Goal: Task Accomplishment & Management: Complete application form

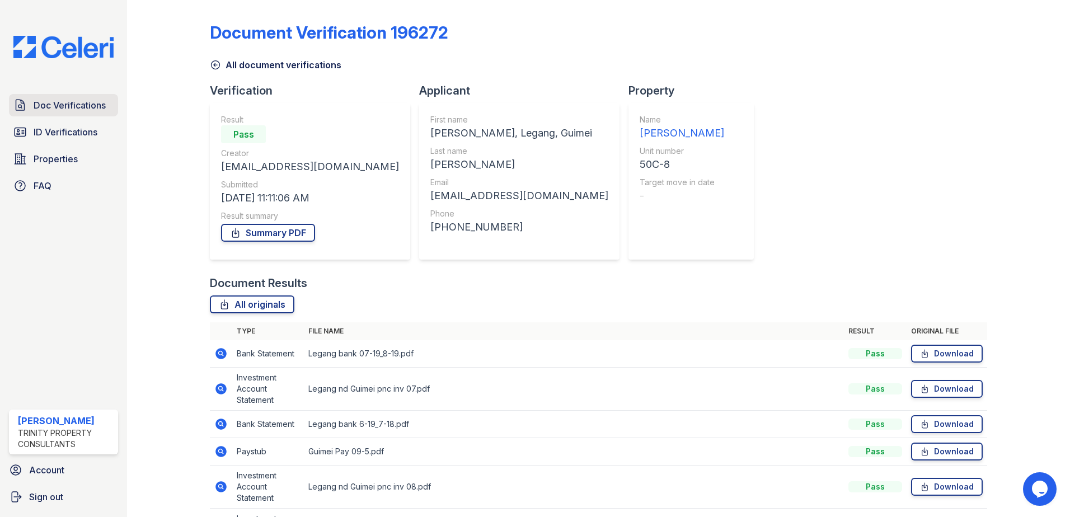
click at [83, 101] on span "Doc Verifications" at bounding box center [70, 104] width 72 height 13
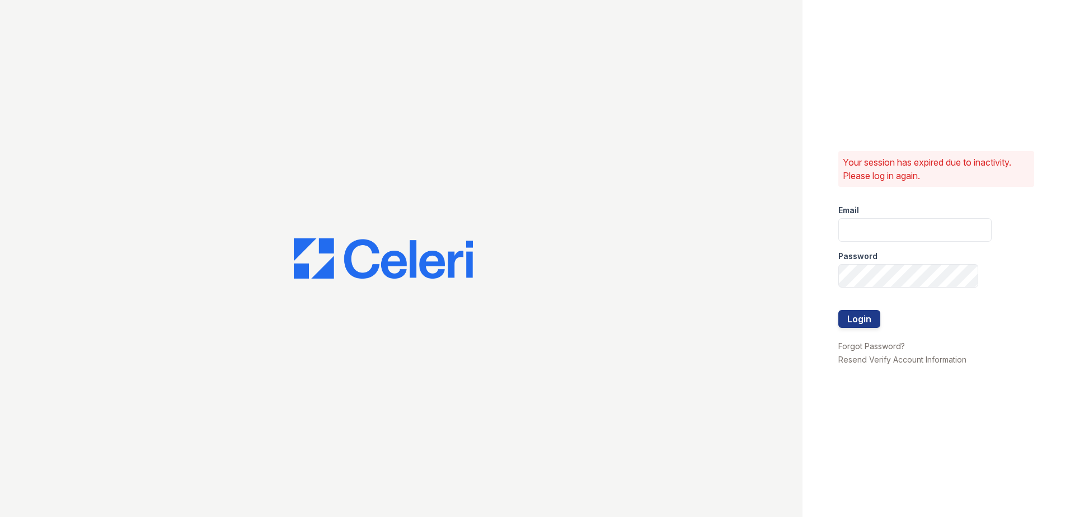
type input "Renewwaltham@trinity-pm.com"
click at [864, 319] on button "Login" at bounding box center [859, 319] width 42 height 18
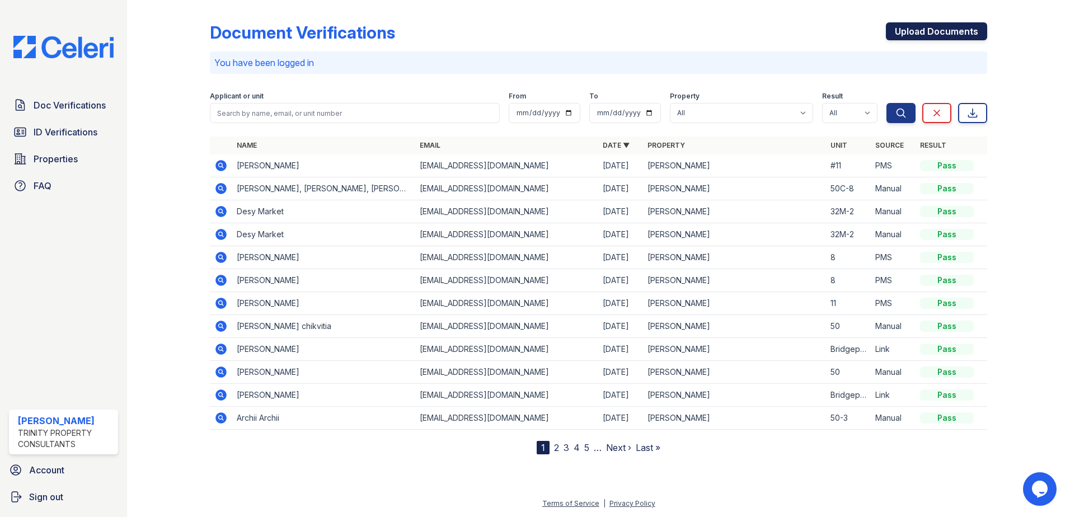
click at [920, 34] on link "Upload Documents" at bounding box center [936, 31] width 101 height 18
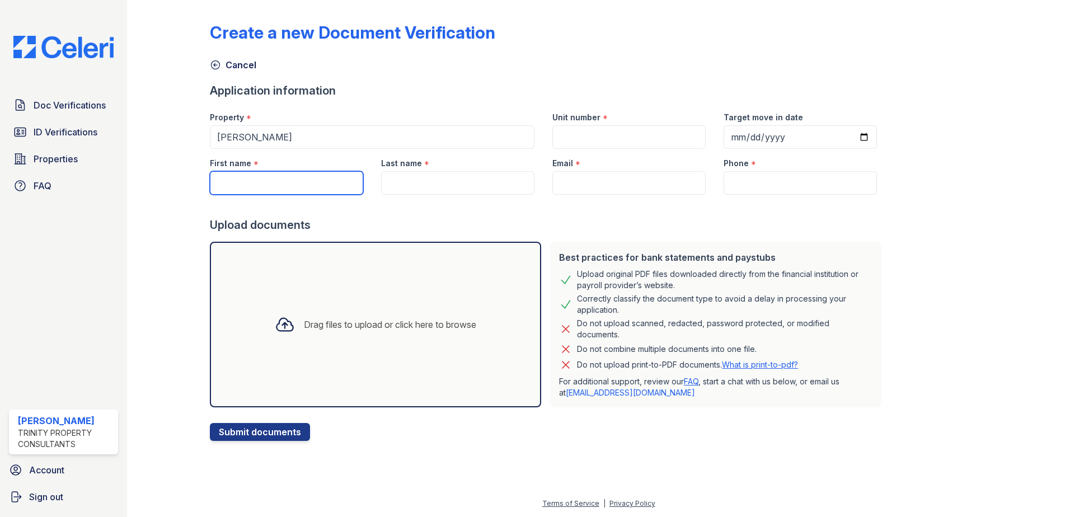
click at [291, 190] on input "First name" at bounding box center [286, 182] width 153 height 23
type input "[PERSON_NAME], Legang, Guimei"
type input "50C-8"
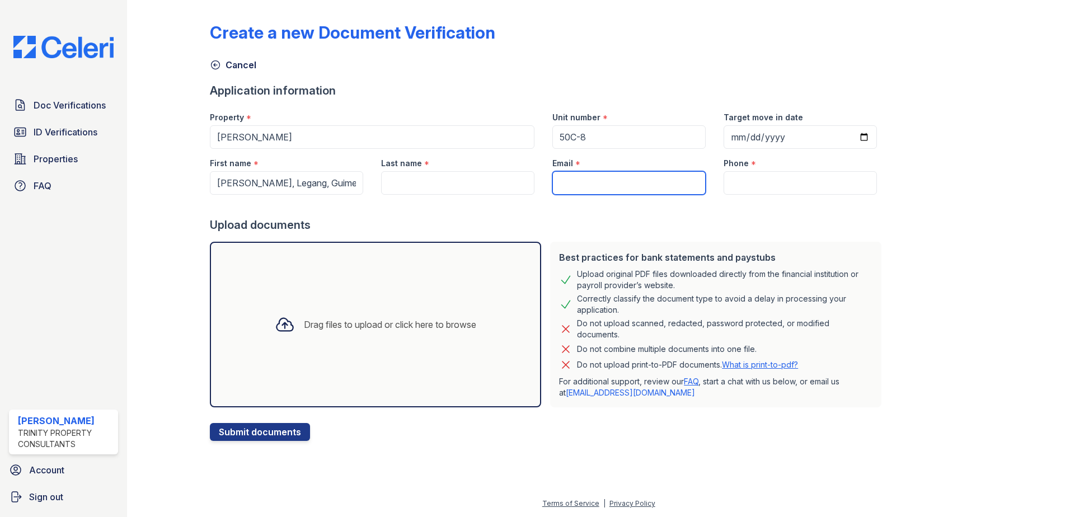
type input "[EMAIL_ADDRESS][DOMAIN_NAME]"
type input "(224) 242-5784"
click at [325, 321] on div "Drag files to upload or click here to browse" at bounding box center [390, 324] width 172 height 13
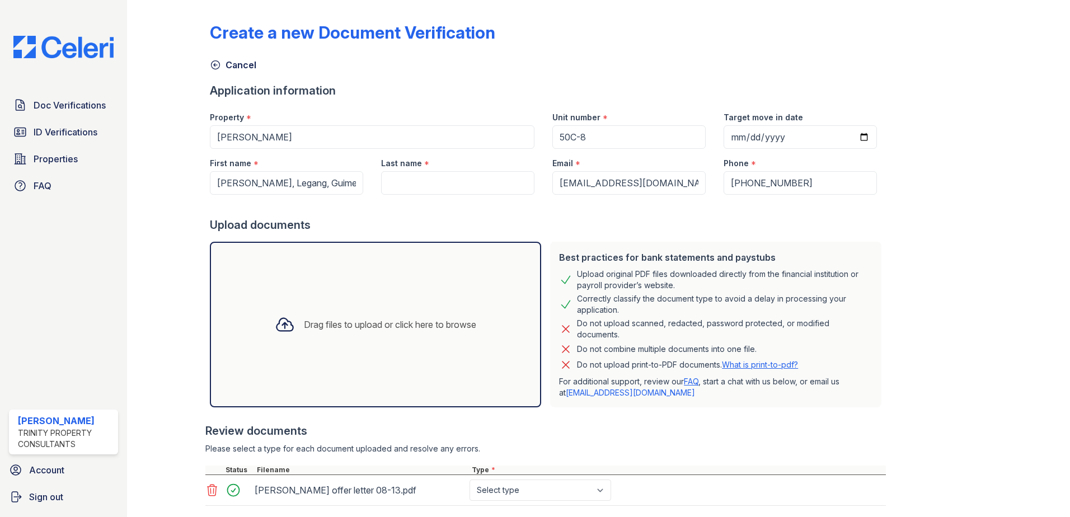
scroll to position [67, 0]
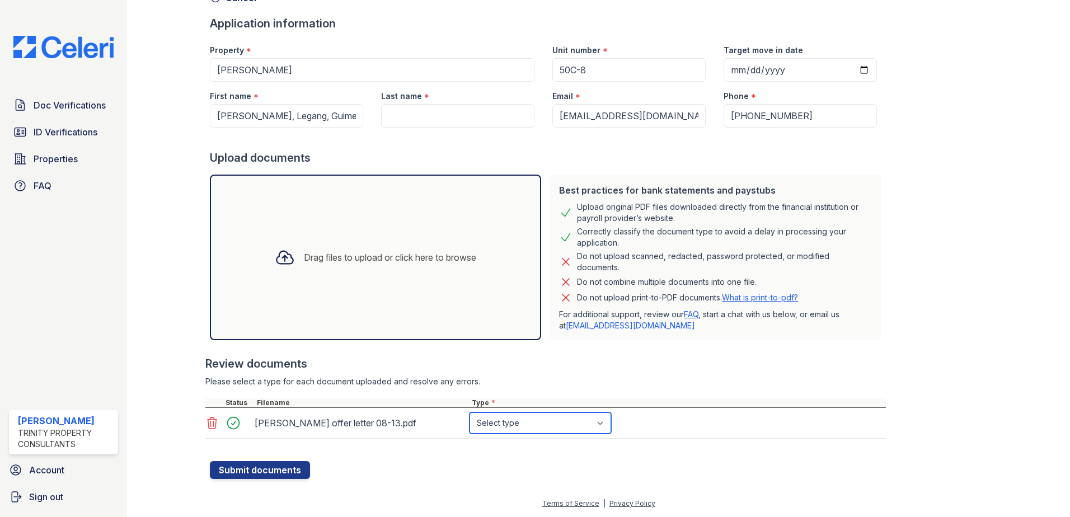
click at [529, 430] on select "Select type Paystub Bank Statement Offer Letter Tax Documents Benefit Award Let…" at bounding box center [540, 422] width 142 height 21
select select "benefit_award_letter"
click at [469, 412] on select "Select type Paystub Bank Statement Offer Letter Tax Documents Benefit Award Let…" at bounding box center [540, 422] width 142 height 21
click at [252, 463] on button "Submit documents" at bounding box center [260, 470] width 100 height 18
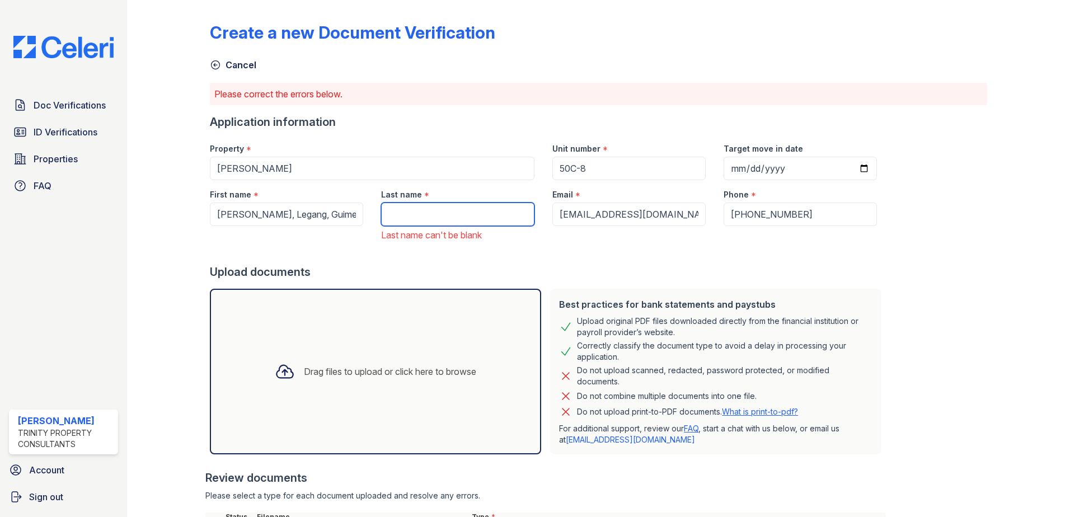
click at [458, 215] on input "Last name" at bounding box center [457, 214] width 153 height 23
type input "Li, Wang"
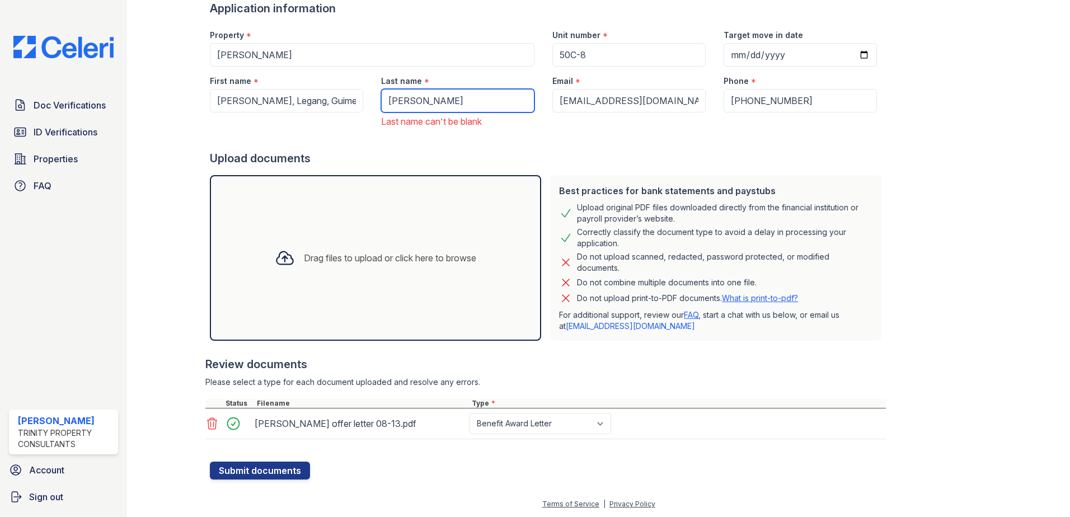
scroll to position [114, 0]
drag, startPoint x: 255, startPoint y: 469, endPoint x: 255, endPoint y: 459, distance: 9.5
click at [255, 469] on button "Submit documents" at bounding box center [260, 470] width 100 height 18
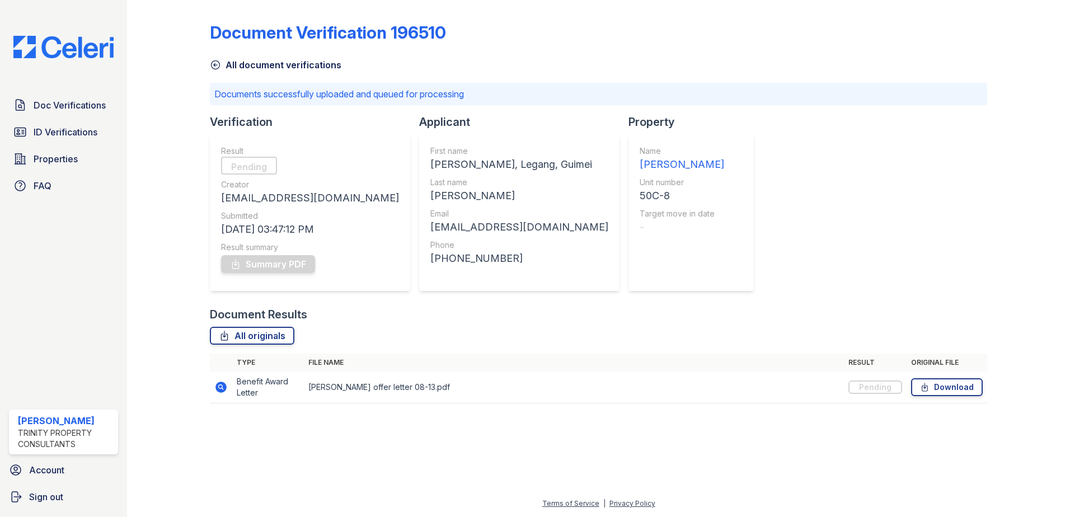
click at [214, 62] on icon at bounding box center [215, 64] width 11 height 11
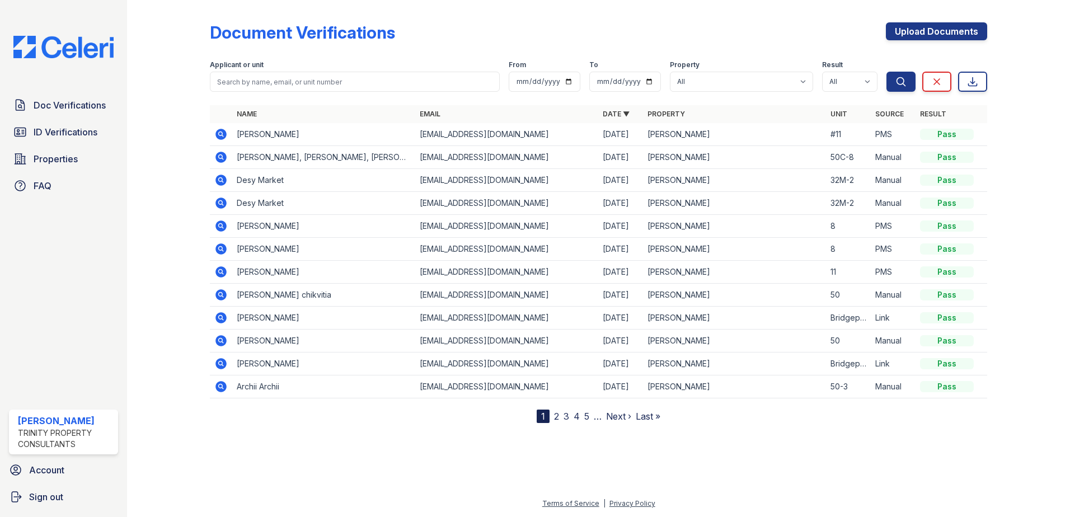
click at [220, 156] on icon at bounding box center [220, 156] width 3 height 3
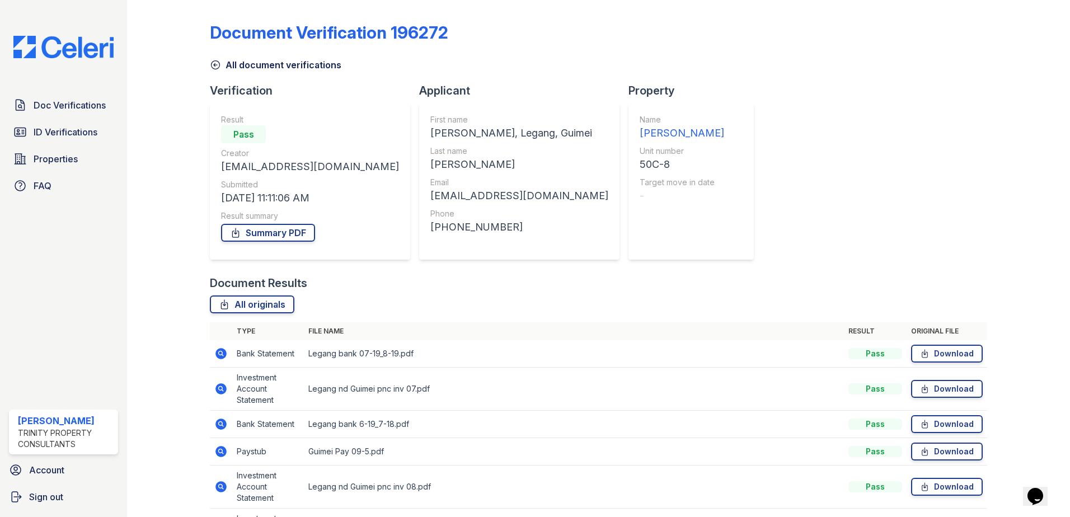
click at [216, 64] on icon at bounding box center [215, 64] width 11 height 11
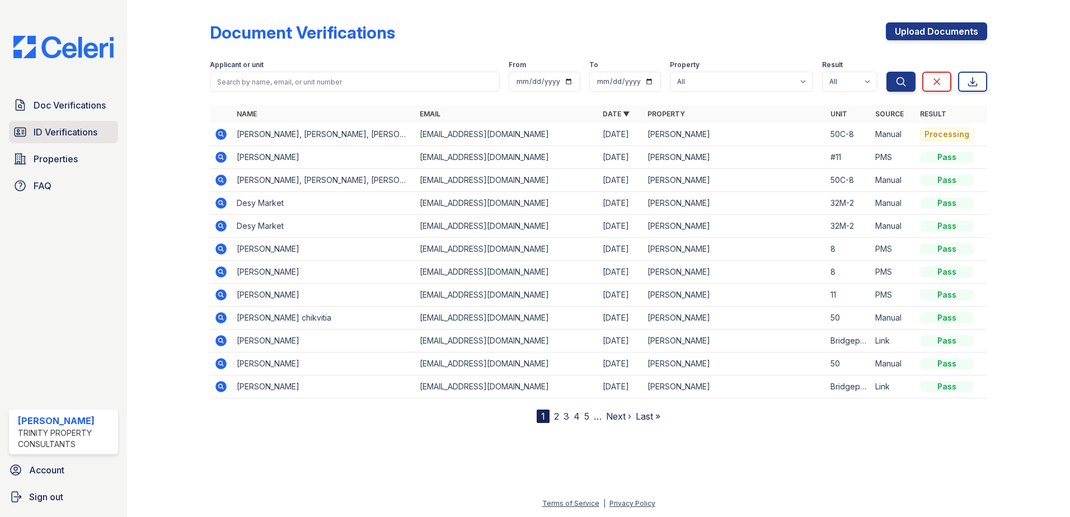
click at [83, 137] on span "ID Verifications" at bounding box center [66, 131] width 64 height 13
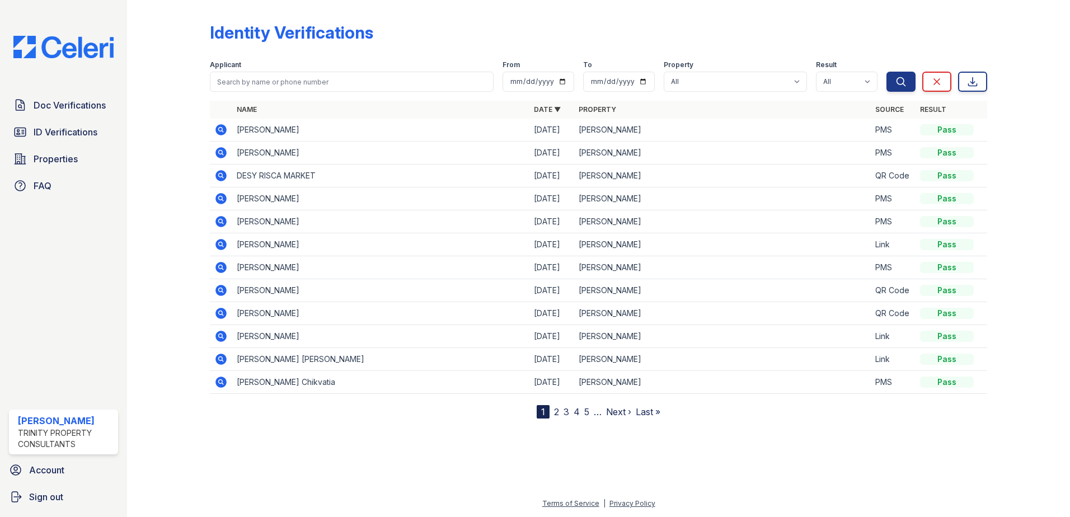
click at [223, 200] on icon at bounding box center [220, 198] width 13 height 13
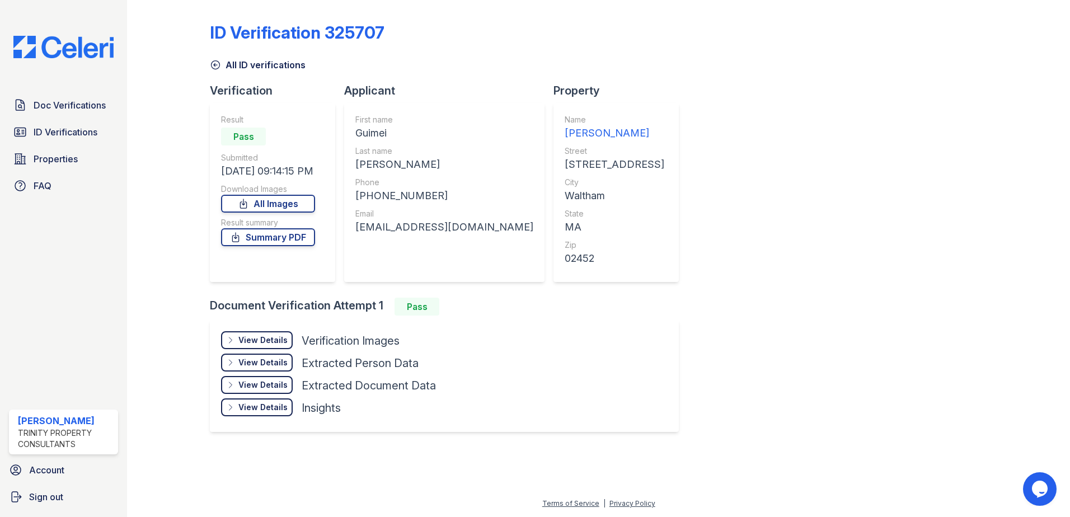
click at [201, 179] on div at bounding box center [177, 225] width 65 height 443
click at [299, 237] on link "Summary PDF" at bounding box center [268, 237] width 94 height 18
click at [301, 205] on link "All Images" at bounding box center [268, 204] width 94 height 18
click at [420, 43] on div "ID Verification 325707" at bounding box center [598, 36] width 777 height 29
click at [216, 64] on icon at bounding box center [215, 64] width 11 height 11
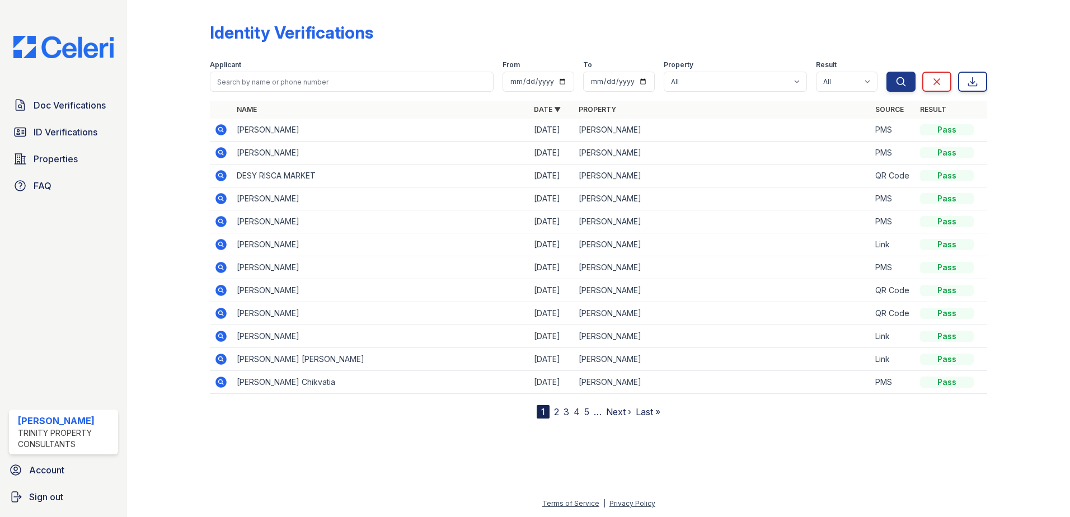
click at [223, 221] on icon at bounding box center [220, 221] width 13 height 13
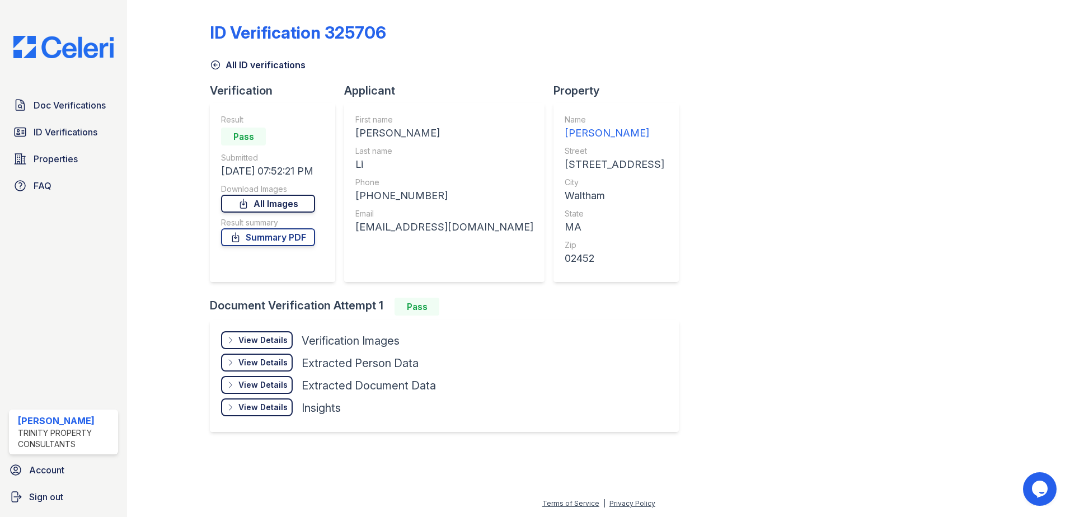
click at [282, 202] on link "All Images" at bounding box center [268, 204] width 94 height 18
click at [284, 241] on link "Summary PDF" at bounding box center [268, 237] width 94 height 18
click at [211, 64] on icon at bounding box center [215, 65] width 8 height 8
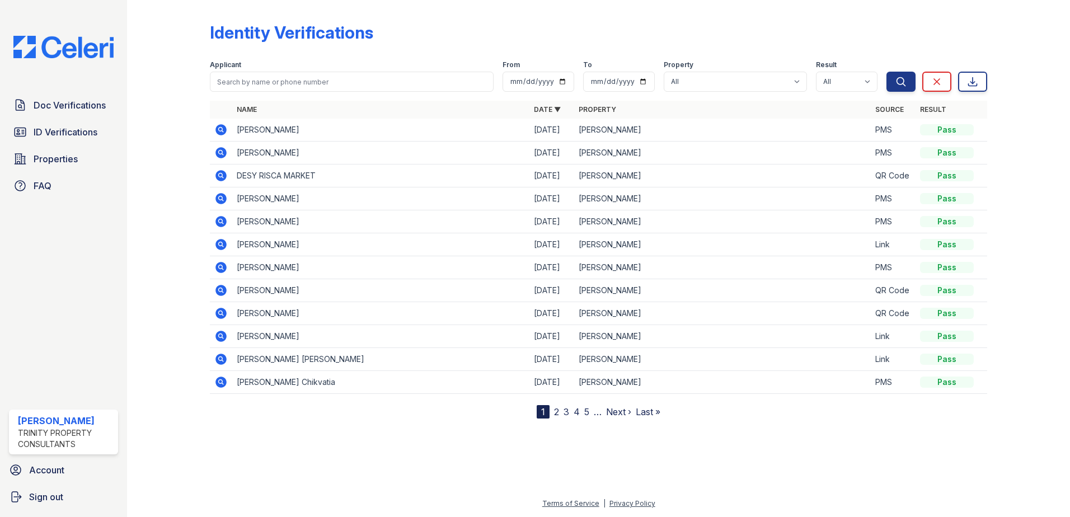
click at [555, 416] on link "2" at bounding box center [556, 411] width 5 height 11
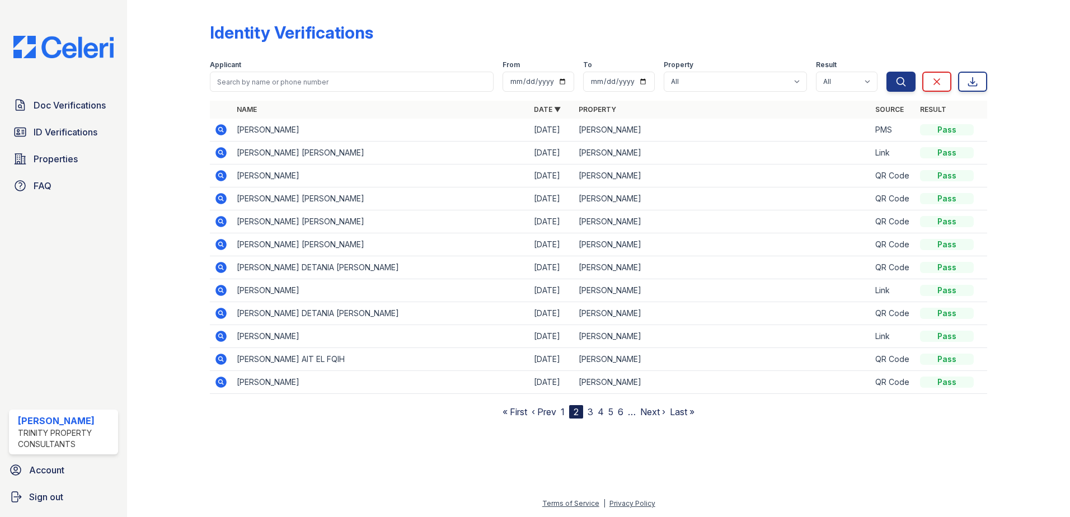
click at [562, 412] on link "1" at bounding box center [563, 411] width 4 height 11
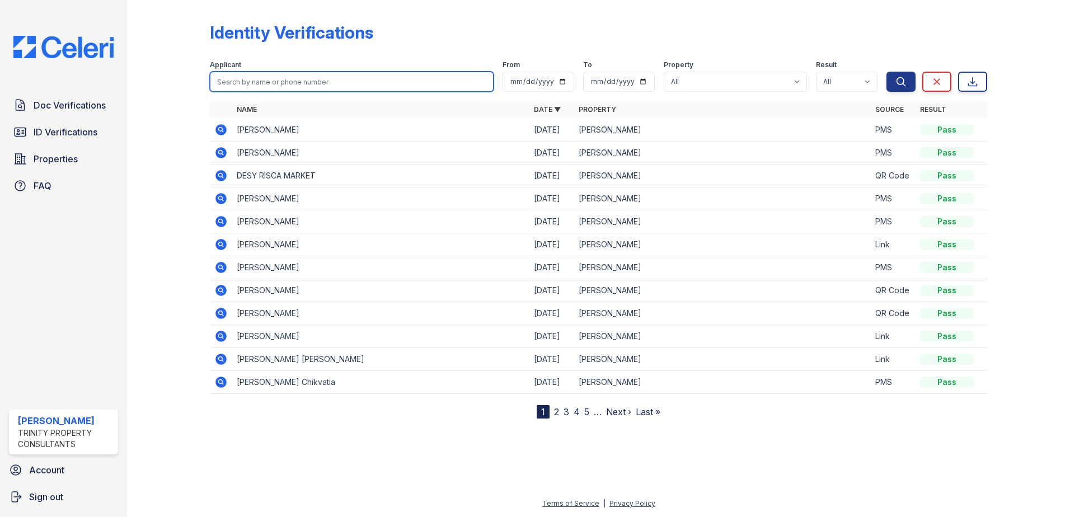
click at [293, 75] on input "search" at bounding box center [352, 82] width 284 height 20
type input "Nathalie malloy"
click at [886, 72] on button "Search" at bounding box center [900, 82] width 29 height 20
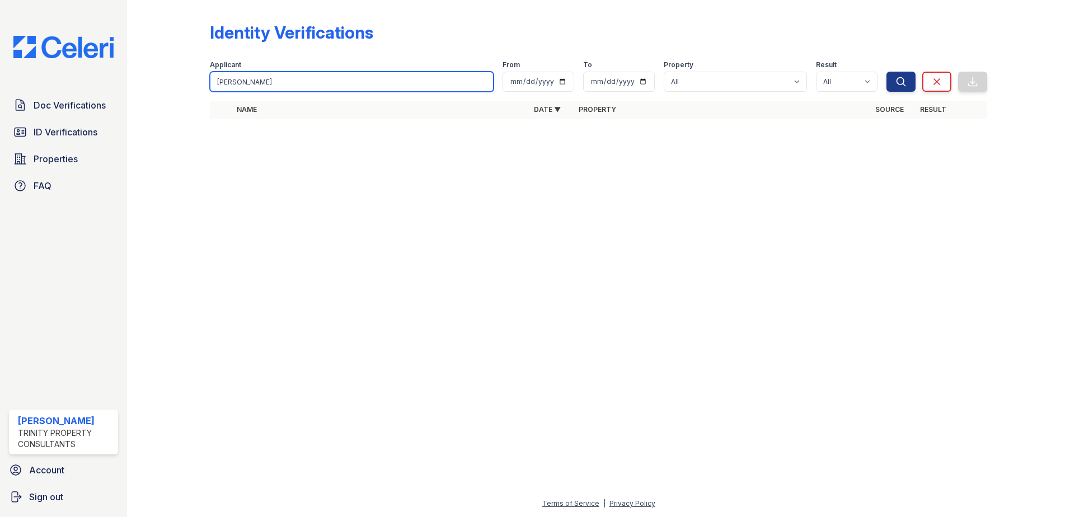
drag, startPoint x: 366, startPoint y: 79, endPoint x: 166, endPoint y: 87, distance: 201.0
click at [166, 87] on div "Identity Verifications Filter Applicant Nathalie malloy From To Property All Re…" at bounding box center [598, 74] width 907 height 148
click at [430, 82] on input "search" at bounding box center [352, 82] width 284 height 20
type input "brittany"
click at [886, 72] on button "Search" at bounding box center [900, 82] width 29 height 20
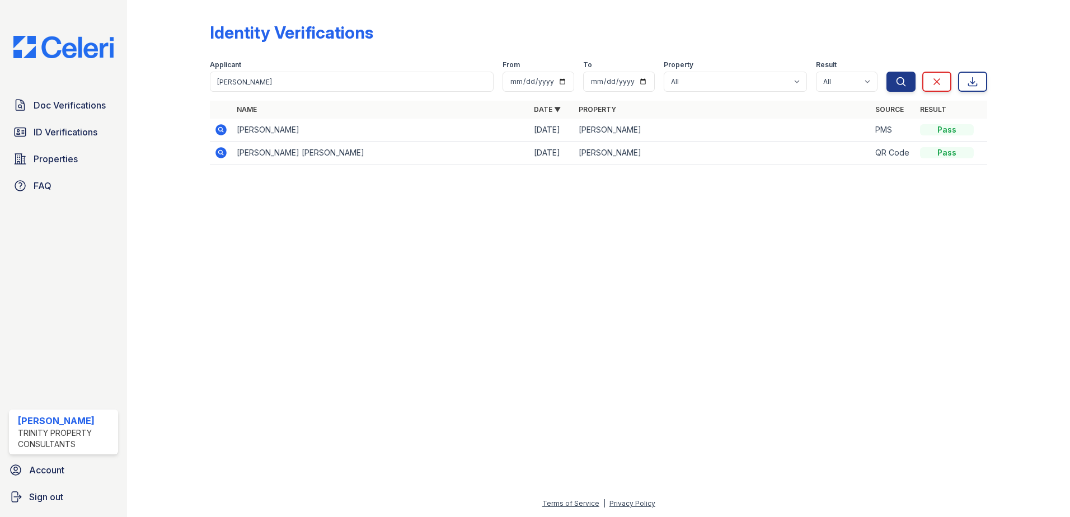
click at [219, 129] on icon at bounding box center [220, 129] width 3 height 3
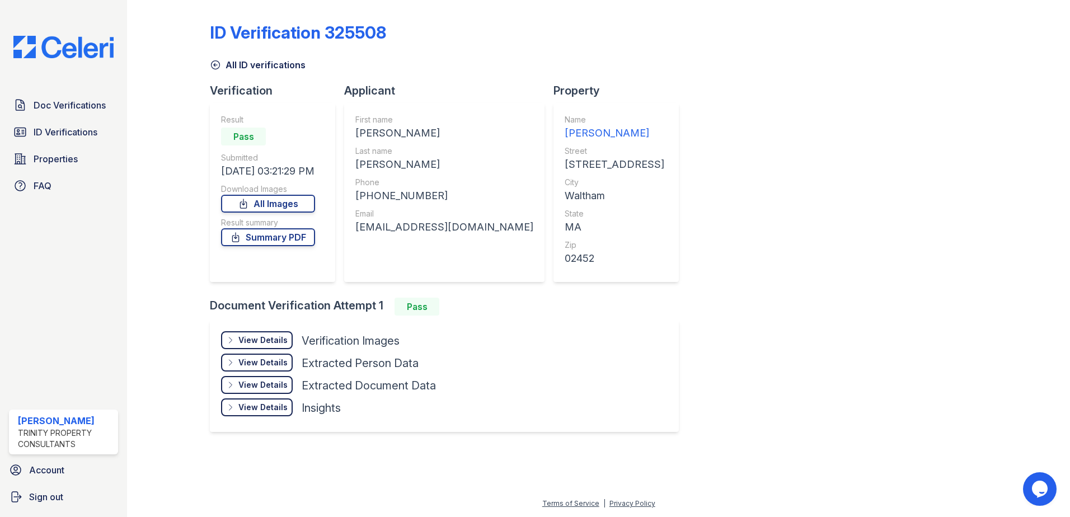
click at [521, 60] on div "All ID verifications" at bounding box center [598, 61] width 777 height 20
click at [312, 202] on link "All Images" at bounding box center [268, 204] width 94 height 18
click at [291, 239] on link "Summary PDF" at bounding box center [268, 237] width 94 height 18
click at [215, 62] on icon at bounding box center [215, 64] width 11 height 11
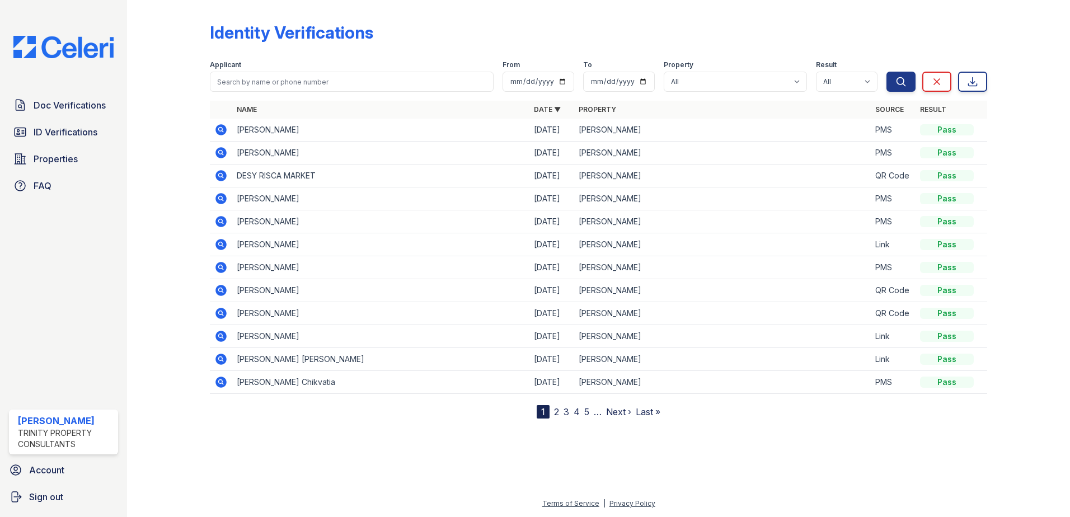
click at [417, 70] on div "Applicant" at bounding box center [352, 65] width 284 height 11
click at [415, 74] on input "search" at bounding box center [352, 82] width 284 height 20
type input "Malloy"
click at [886, 72] on button "Search" at bounding box center [900, 82] width 29 height 20
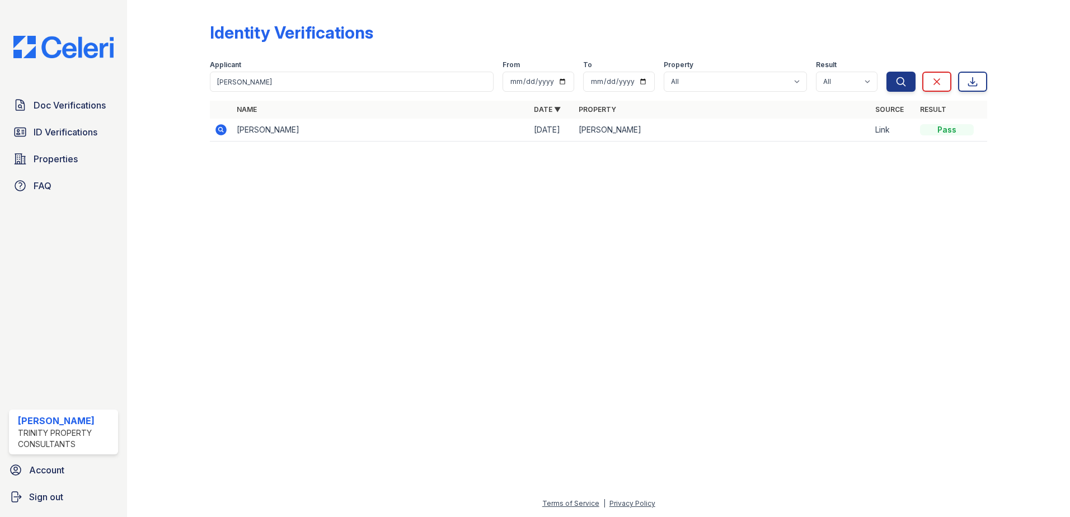
click at [222, 132] on icon at bounding box center [220, 129] width 11 height 11
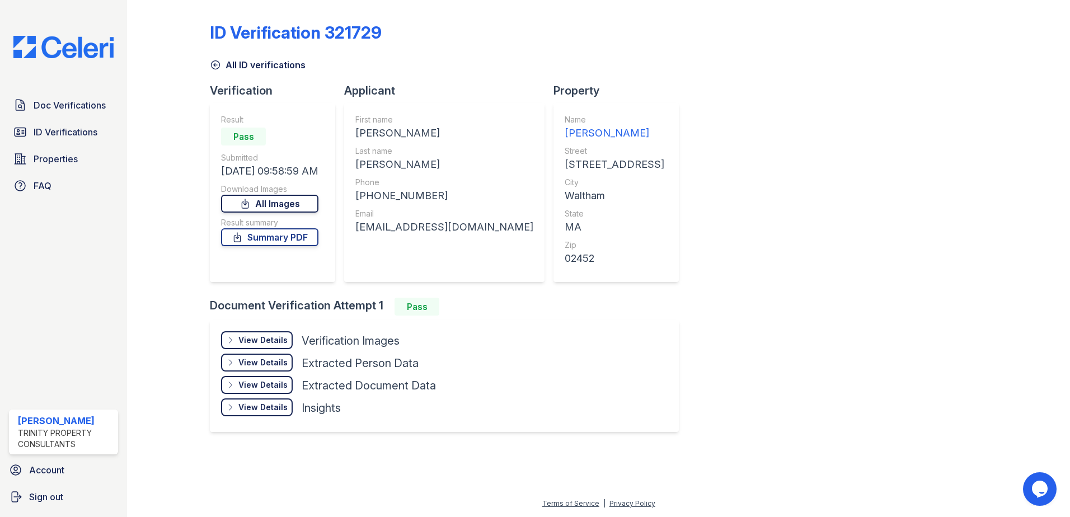
click at [300, 204] on link "All Images" at bounding box center [269, 204] width 97 height 18
click at [299, 241] on link "Summary PDF" at bounding box center [269, 237] width 97 height 18
click at [218, 65] on icon at bounding box center [215, 64] width 11 height 11
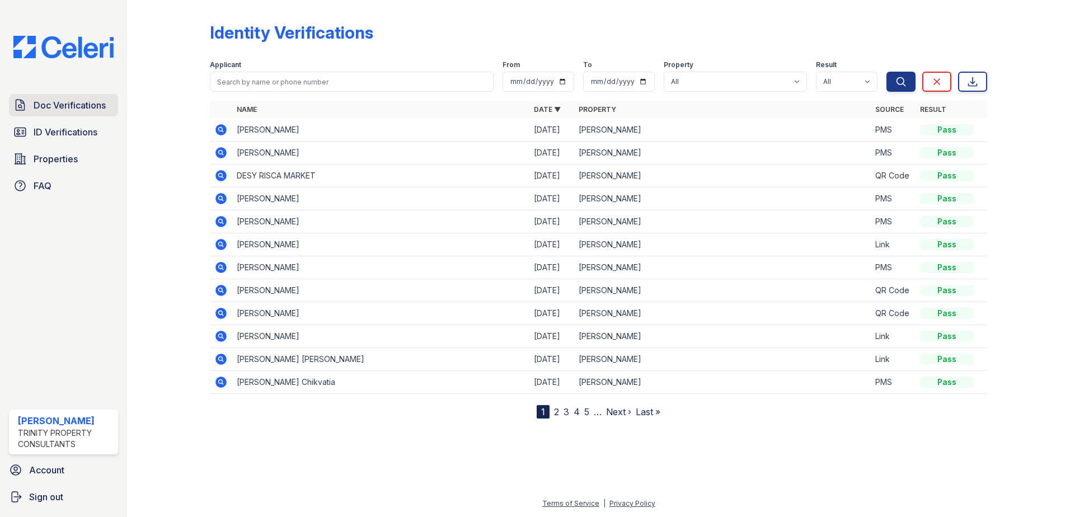
click at [44, 115] on link "Doc Verifications" at bounding box center [63, 105] width 109 height 22
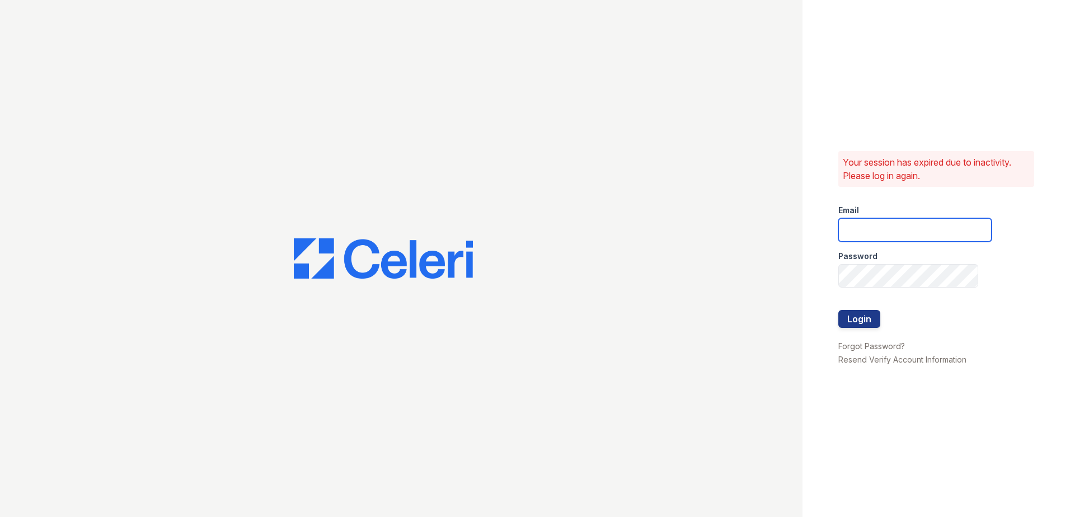
type input "Renewwaltham@trinity-pm.com"
click at [842, 315] on button "Login" at bounding box center [859, 319] width 42 height 18
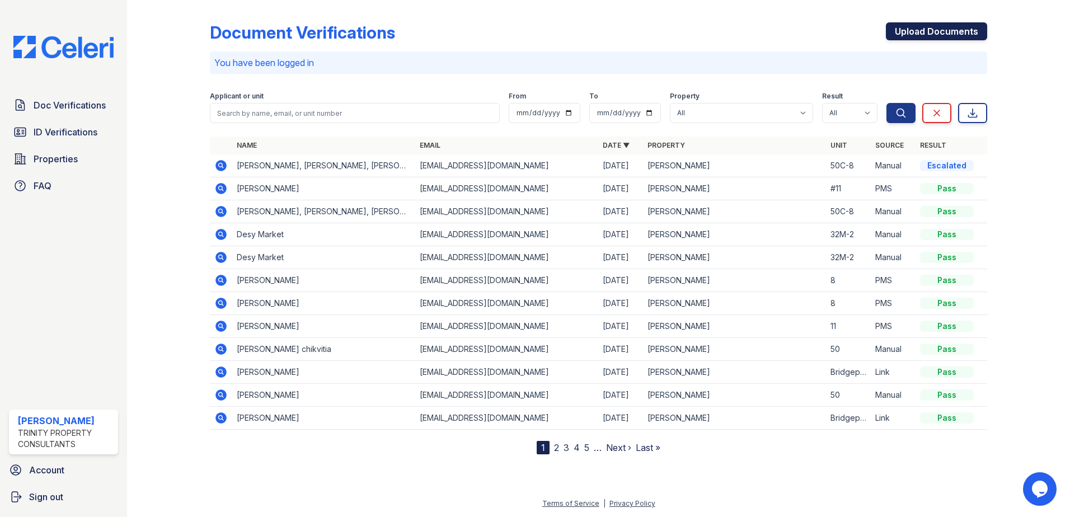
click at [907, 38] on link "Upload Documents" at bounding box center [936, 31] width 101 height 18
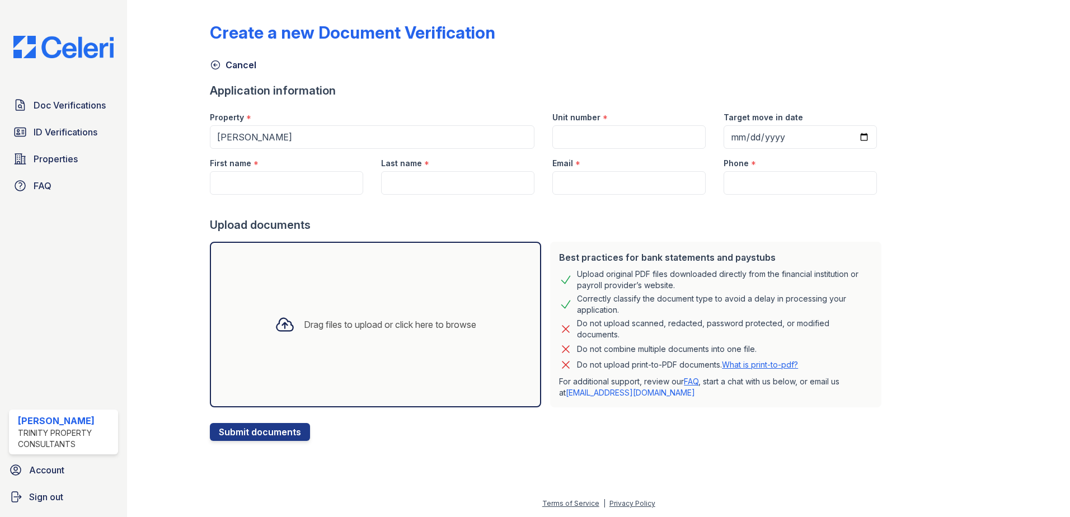
click at [288, 167] on div "First name *" at bounding box center [286, 160] width 153 height 22
click at [285, 178] on input "First name" at bounding box center [286, 182] width 153 height 23
type input "Henry, Legang, Guimei"
type input "50C-8"
type input "hongyili000@gmail.com"
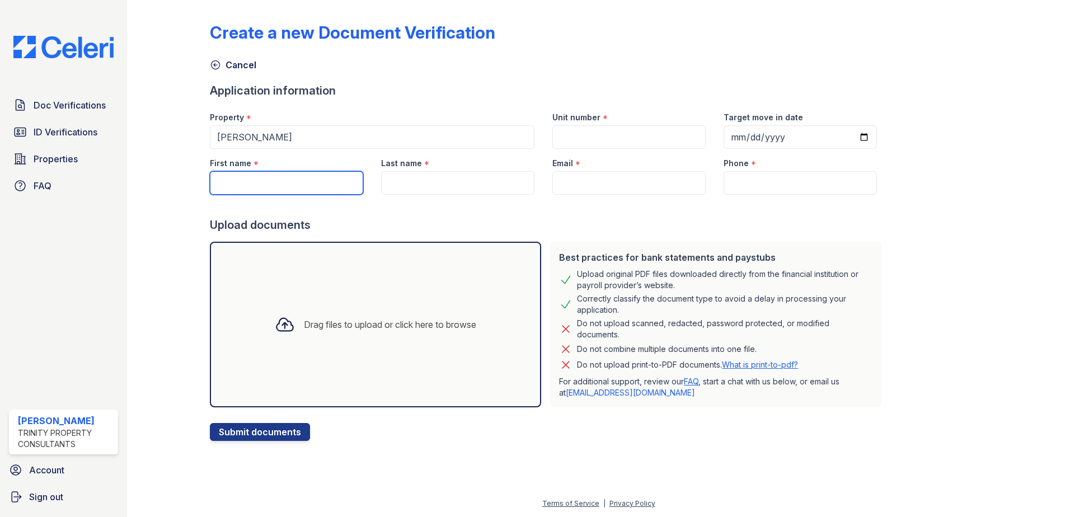
type input "(224) 242-5784"
drag, startPoint x: 318, startPoint y: 181, endPoint x: 182, endPoint y: 175, distance: 136.1
click at [182, 175] on div "Create a new Document Verification Cancel Application information Property * Re…" at bounding box center [598, 229] width 907 height 459
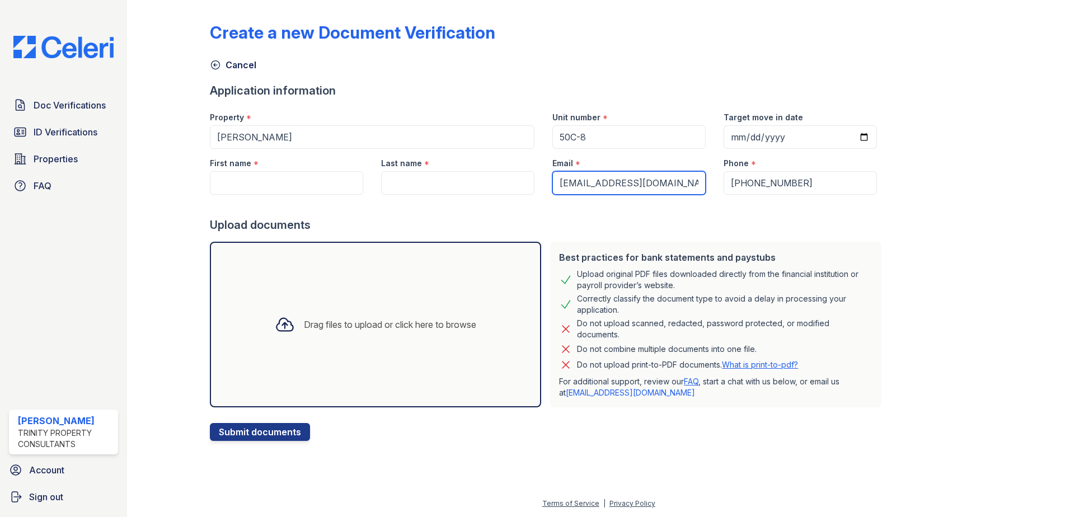
drag, startPoint x: 653, startPoint y: 186, endPoint x: 474, endPoint y: 172, distance: 179.5
click at [474, 172] on div "First name * Last name * Email * hongyili000@gmail.com Phone * (224) 242-5784" at bounding box center [543, 172] width 685 height 46
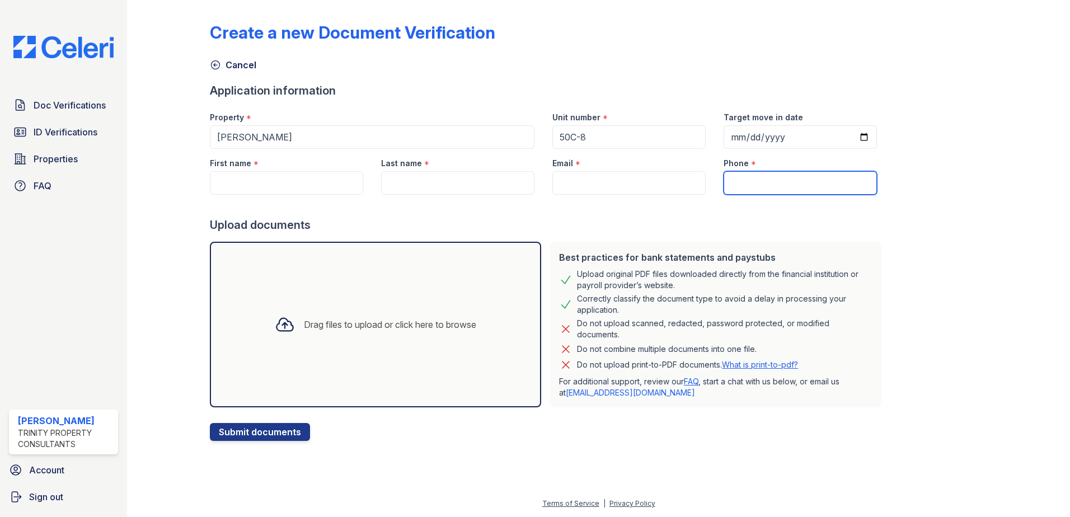
drag, startPoint x: 841, startPoint y: 180, endPoint x: 593, endPoint y: 190, distance: 248.6
click at [593, 190] on div "First name * Last name * Email * Phone *" at bounding box center [543, 172] width 685 height 46
click at [479, 134] on div "Property * ReNew Waltham Unit number * Target move in date" at bounding box center [543, 126] width 685 height 46
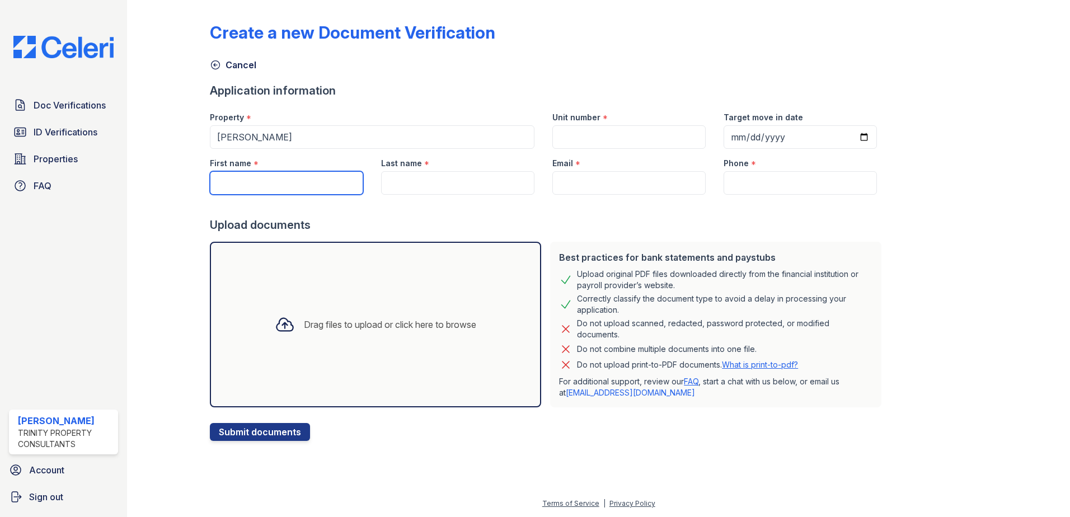
click at [301, 186] on input "First name" at bounding box center [286, 182] width 153 height 23
type input "[PERSON_NAME] and [PERSON_NAME]"
click at [418, 185] on input "Last name" at bounding box center [457, 182] width 153 height 23
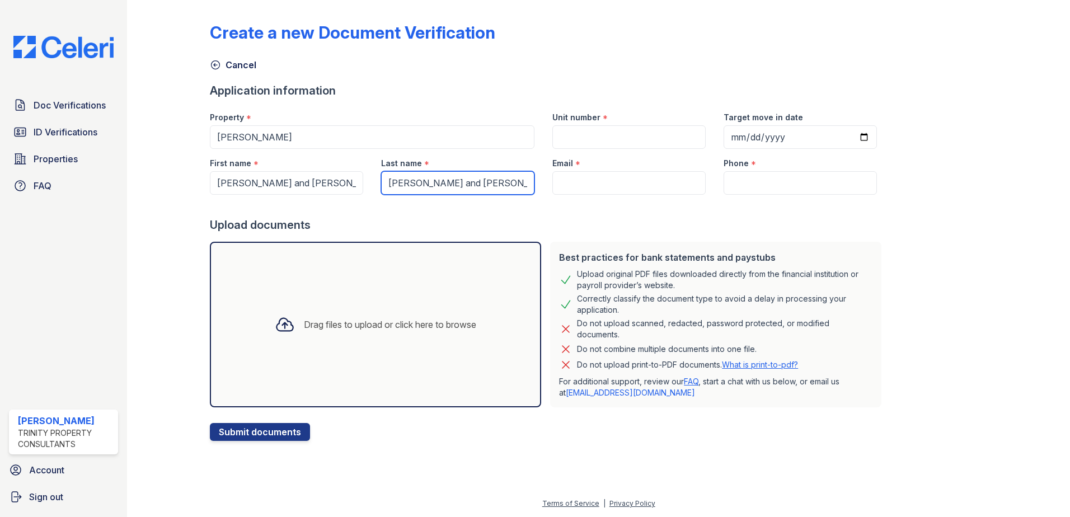
type input "[PERSON_NAME] and [PERSON_NAME]"
click at [589, 177] on input "Email" at bounding box center [628, 182] width 153 height 23
click at [561, 170] on div "Email *" at bounding box center [628, 160] width 153 height 22
click at [561, 184] on input "Email" at bounding box center [628, 182] width 153 height 23
paste input "[EMAIL_ADDRESS][DOMAIN_NAME]"
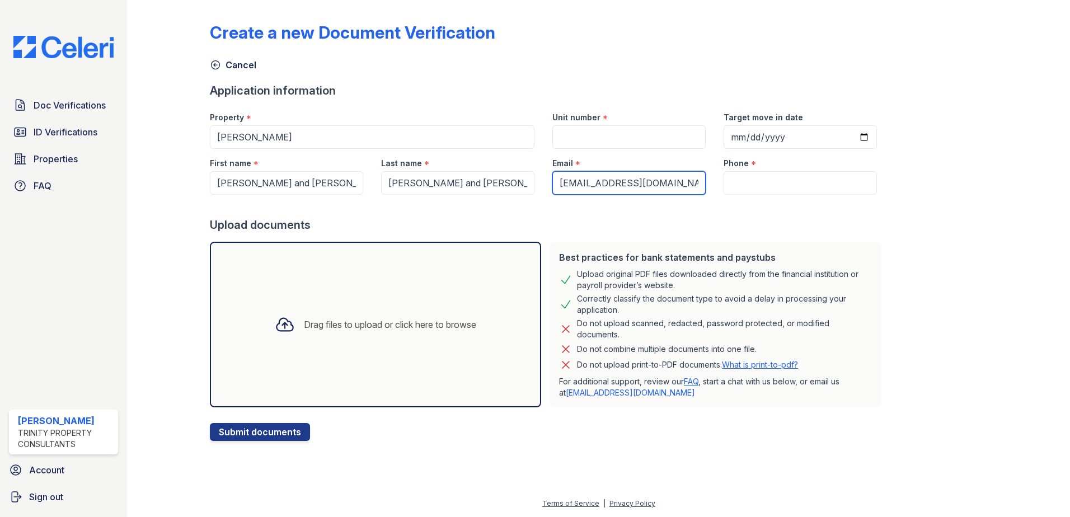
type input "[EMAIL_ADDRESS][DOMAIN_NAME]"
click at [594, 137] on input "Unit number" at bounding box center [628, 136] width 153 height 23
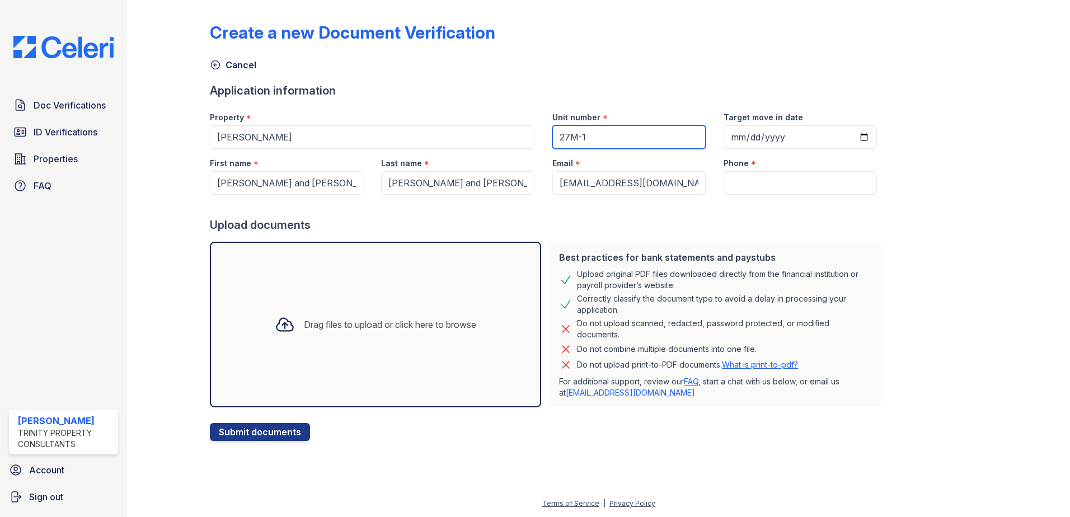
type input "27M-1"
click at [765, 182] on input "Phone" at bounding box center [799, 182] width 153 height 23
click at [723, 194] on input "Phone" at bounding box center [799, 182] width 153 height 23
paste input "[PHONE_NUMBER]"
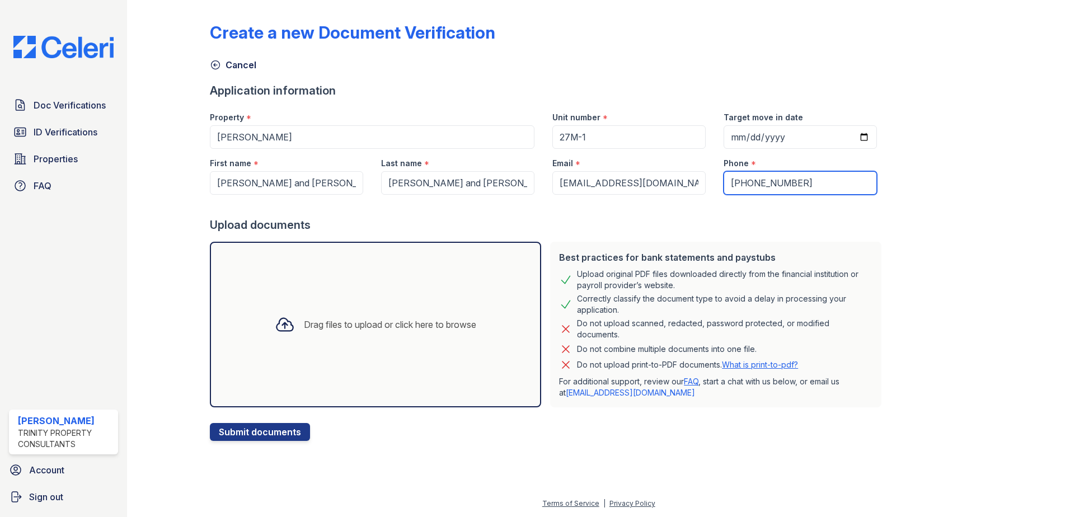
type input "[PHONE_NUMBER]"
click at [327, 290] on div "Drag files to upload or click here to browse" at bounding box center [375, 325] width 331 height 166
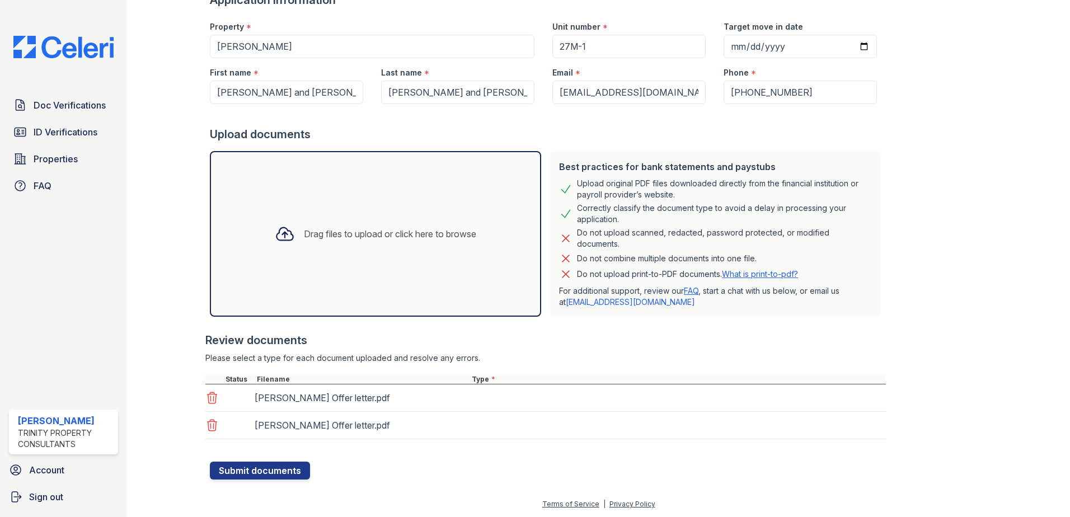
scroll to position [91, 0]
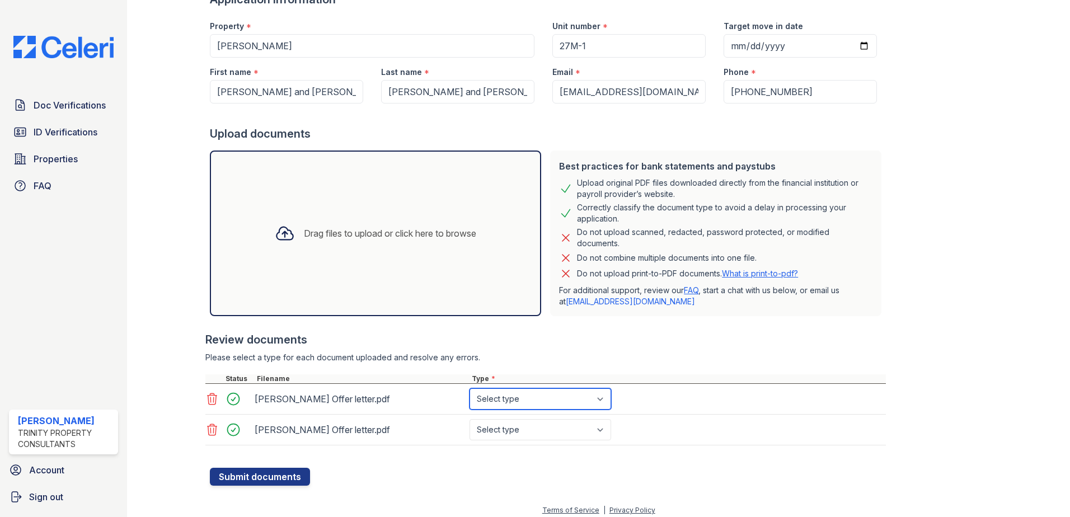
click at [573, 403] on select "Select type Paystub Bank Statement Offer Letter Tax Documents Benefit Award Let…" at bounding box center [540, 398] width 142 height 21
select select "offer_letter"
click at [469, 388] on select "Select type Paystub Bank Statement Offer Letter Tax Documents Benefit Award Let…" at bounding box center [540, 398] width 142 height 21
click at [555, 425] on select "Select type Paystub Bank Statement Offer Letter Tax Documents Benefit Award Let…" at bounding box center [540, 429] width 142 height 21
select select "offer_letter"
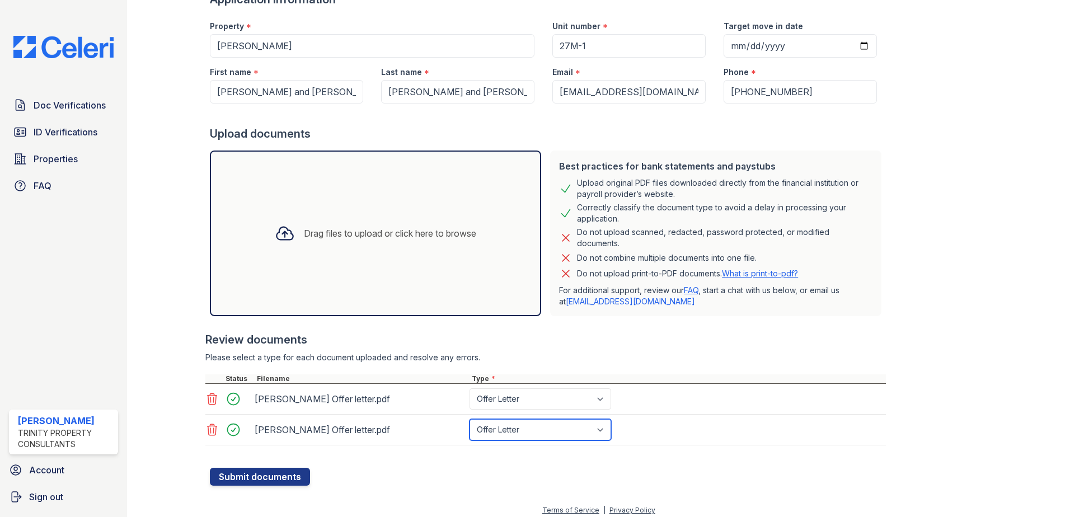
click at [469, 419] on select "Select type Paystub Bank Statement Offer Letter Tax Documents Benefit Award Let…" at bounding box center [540, 429] width 142 height 21
click at [261, 483] on button "Submit documents" at bounding box center [260, 477] width 100 height 18
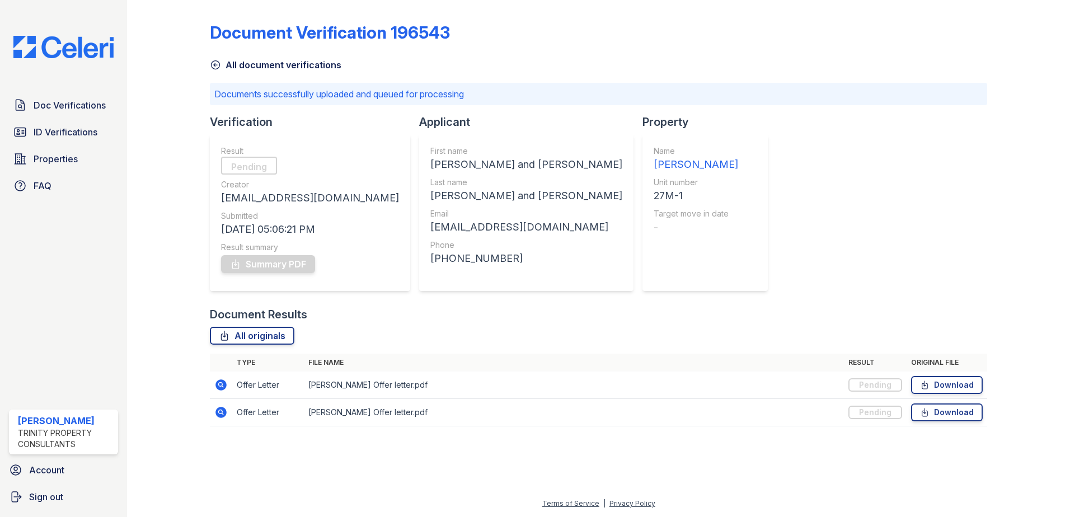
click at [215, 65] on icon at bounding box center [215, 64] width 11 height 11
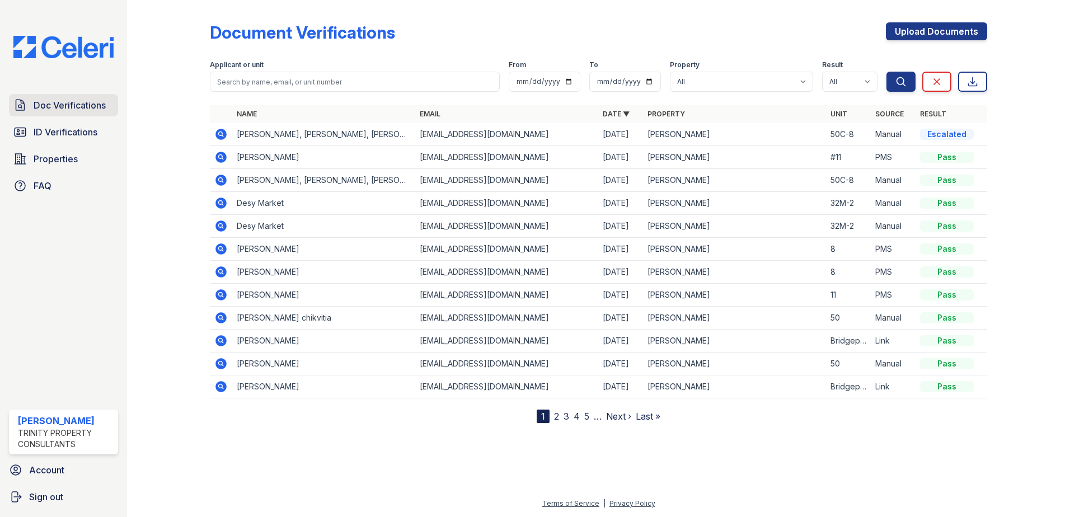
click at [72, 109] on span "Doc Verifications" at bounding box center [70, 104] width 72 height 13
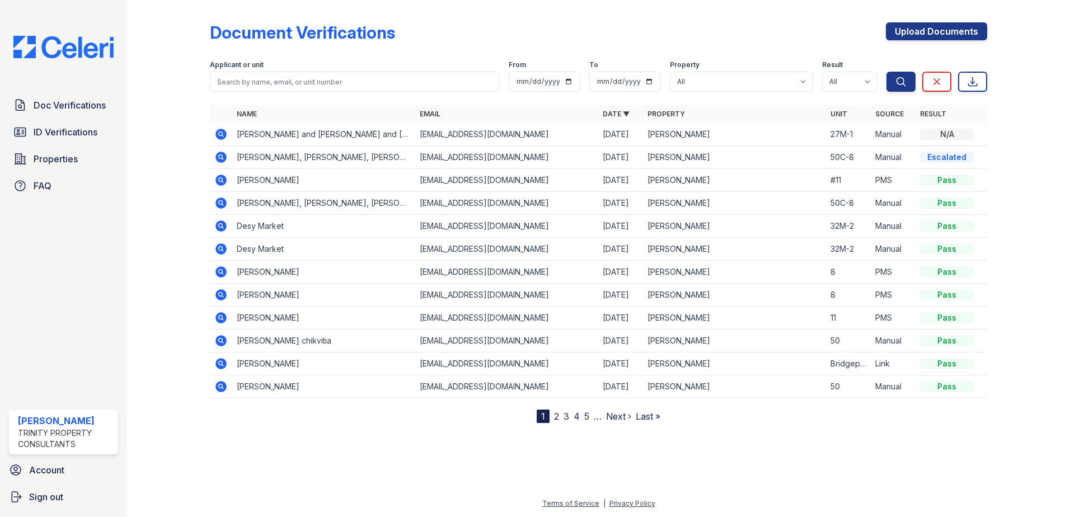
click at [233, 137] on td "[PERSON_NAME] and [PERSON_NAME] and [PERSON_NAME]" at bounding box center [323, 134] width 183 height 23
click at [223, 136] on icon at bounding box center [220, 134] width 13 height 13
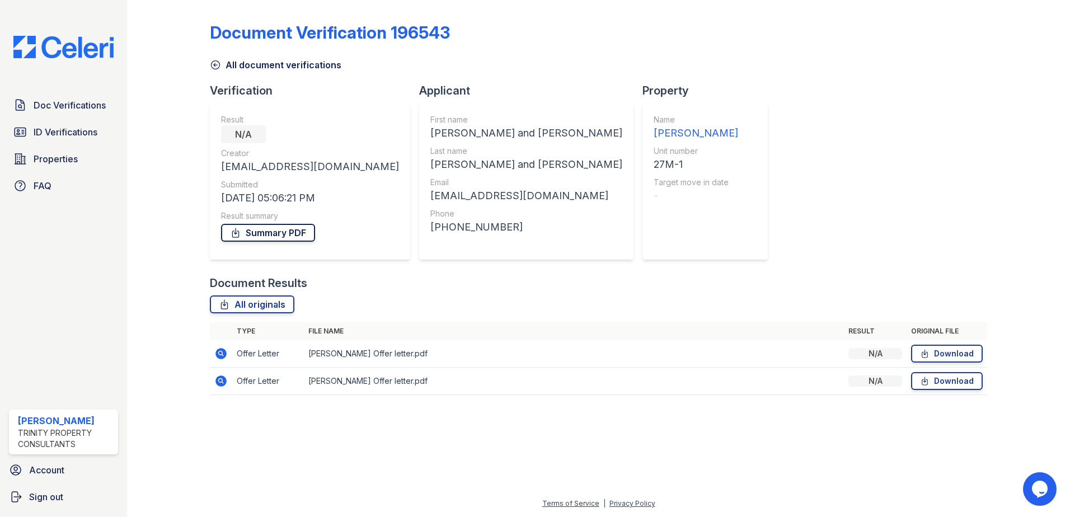
click at [248, 237] on link "Summary PDF" at bounding box center [268, 233] width 94 height 18
click at [213, 68] on icon at bounding box center [215, 64] width 11 height 11
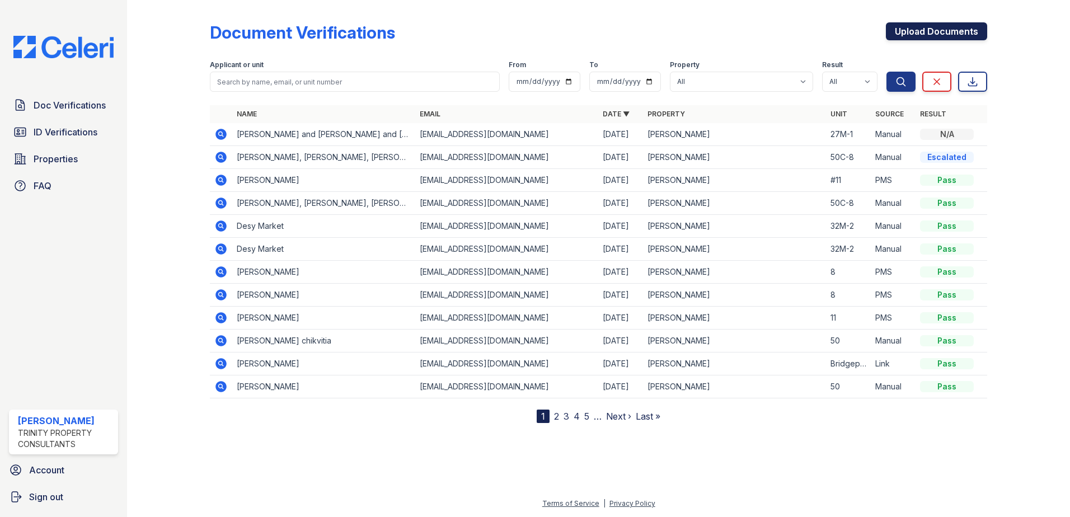
click at [936, 34] on link "Upload Documents" at bounding box center [936, 31] width 101 height 18
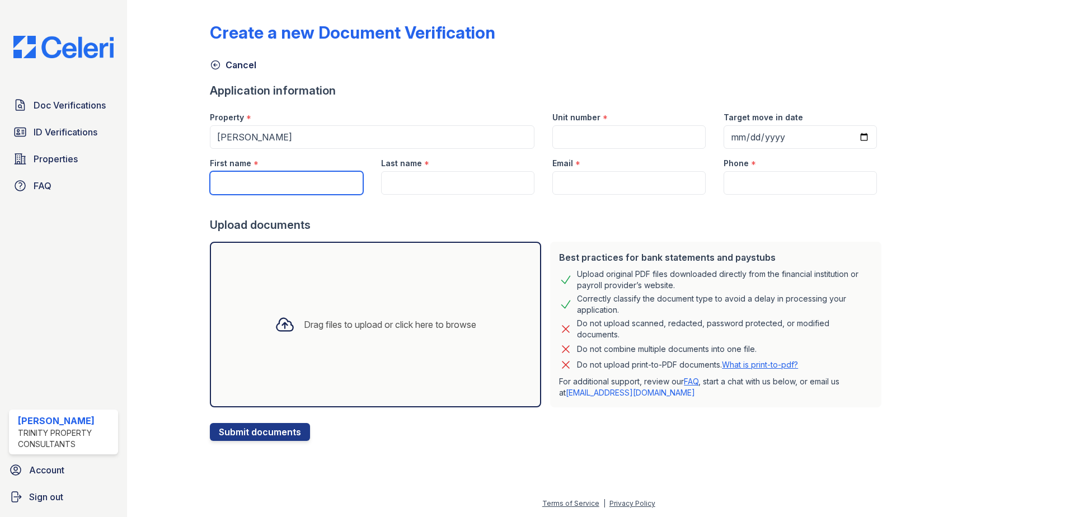
click at [271, 177] on input "First name" at bounding box center [286, 182] width 153 height 23
type input "[PERSON_NAME] and [PERSON_NAME]"
type input "27M-1"
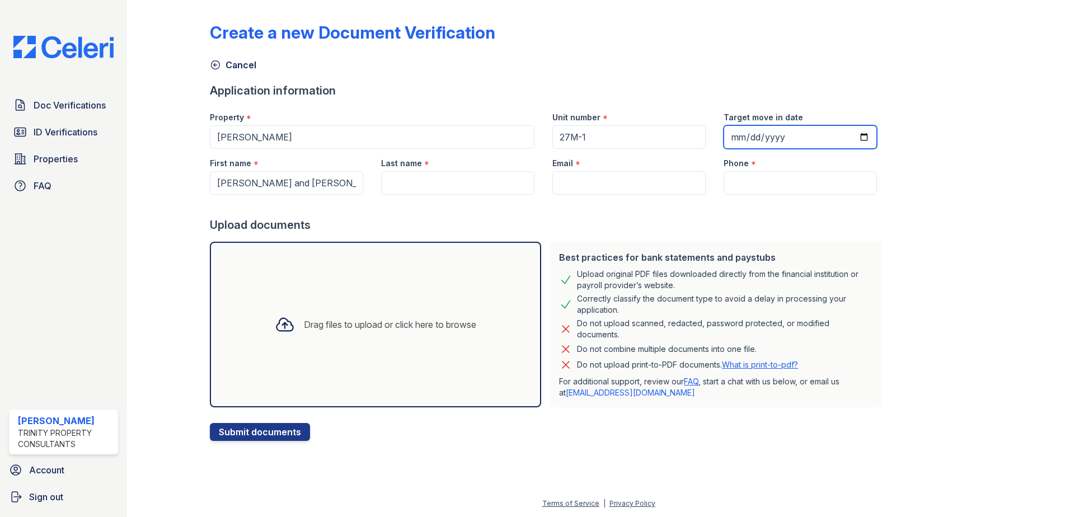
type input "[PERSON_NAME] and [PERSON_NAME]"
type input "[EMAIL_ADDRESS][DOMAIN_NAME]"
type input "[PHONE_NUMBER]"
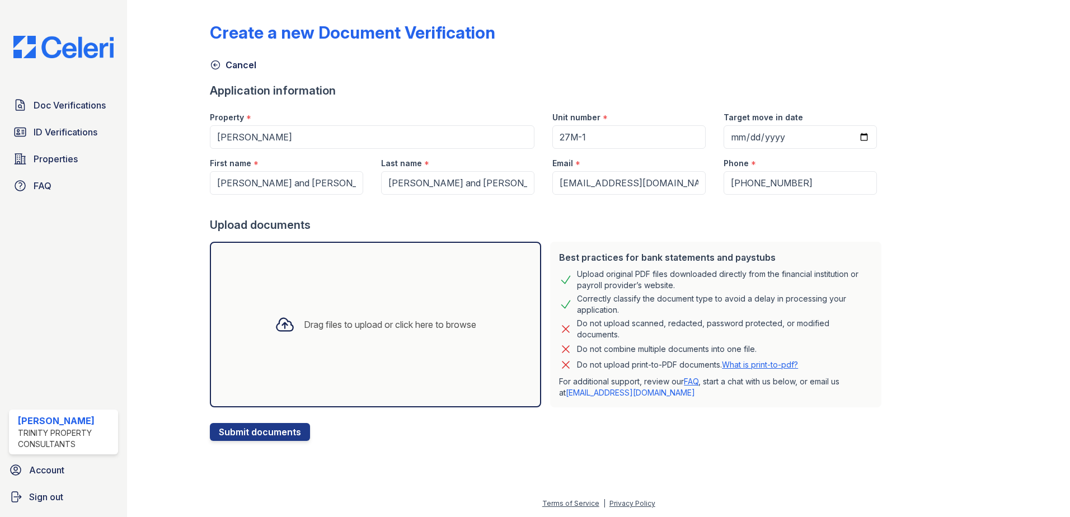
click at [329, 329] on div "Drag files to upload or click here to browse" at bounding box center [390, 324] width 172 height 13
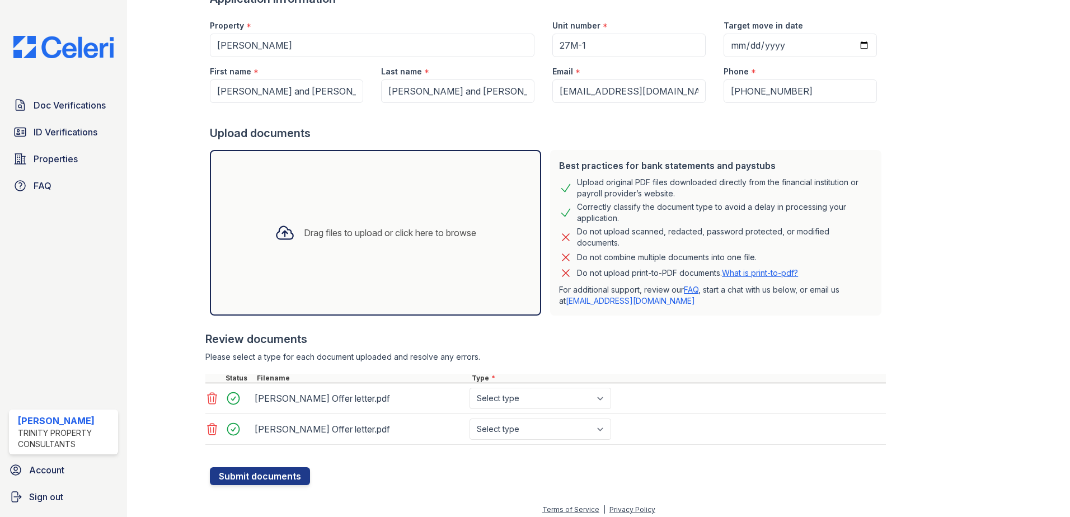
scroll to position [98, 0]
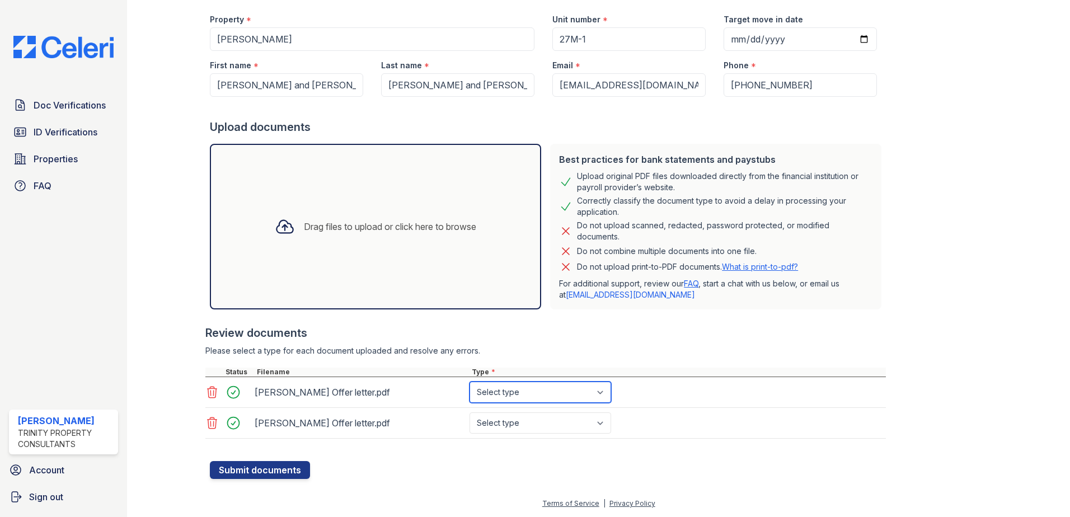
click at [501, 388] on select "Select type Paystub Bank Statement Offer Letter Tax Documents Benefit Award Let…" at bounding box center [540, 392] width 142 height 21
select select "benefit_award_letter"
click at [469, 382] on select "Select type Paystub Bank Statement Offer Letter Tax Documents Benefit Award Let…" at bounding box center [540, 392] width 142 height 21
drag, startPoint x: 538, startPoint y: 426, endPoint x: 542, endPoint y: 440, distance: 14.5
click at [540, 433] on select "Select type Paystub Bank Statement Offer Letter Tax Documents Benefit Award Let…" at bounding box center [540, 422] width 142 height 21
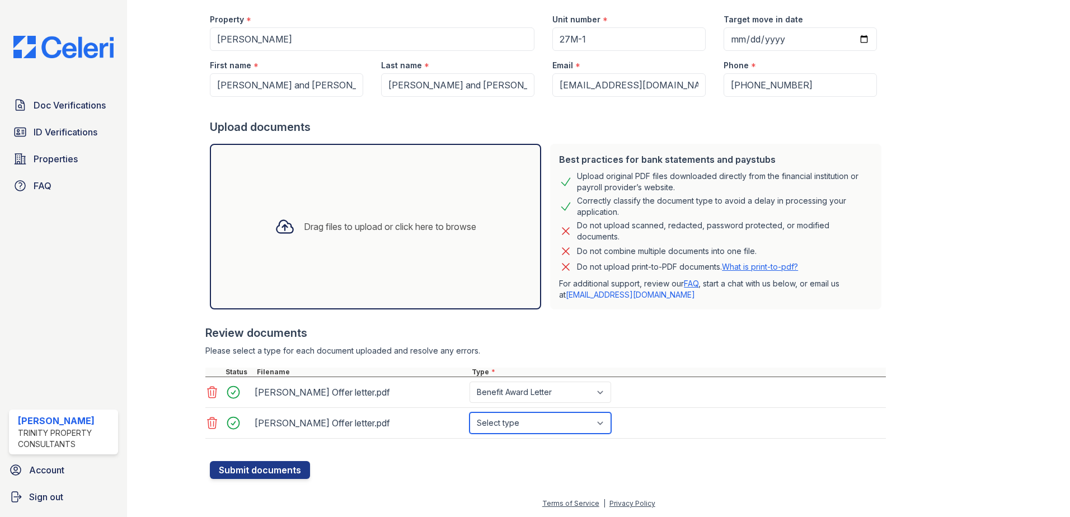
select select "benefit_award_letter"
click at [469, 412] on select "Select type Paystub Bank Statement Offer Letter Tax Documents Benefit Award Let…" at bounding box center [540, 422] width 142 height 21
click at [286, 464] on button "Submit documents" at bounding box center [260, 470] width 100 height 18
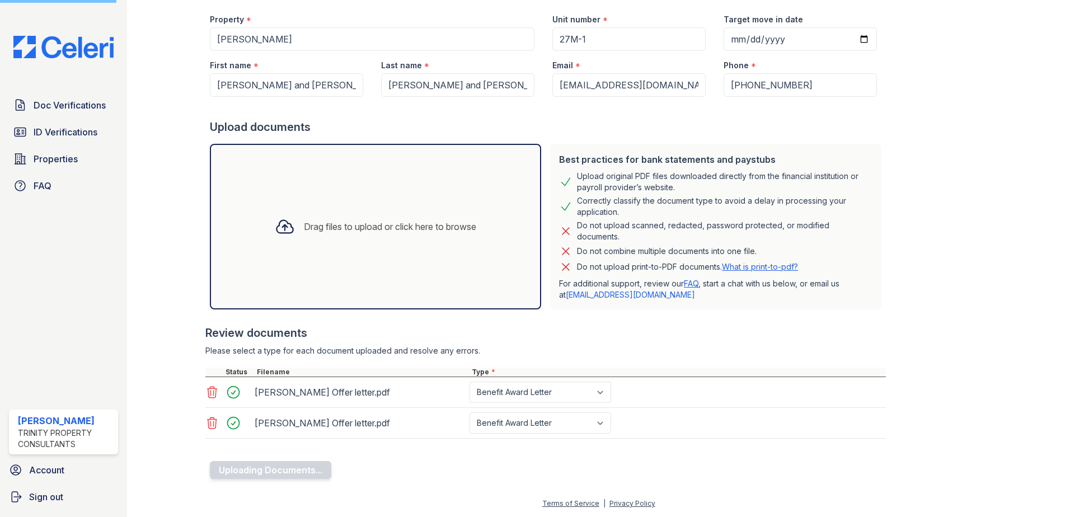
scroll to position [46, 0]
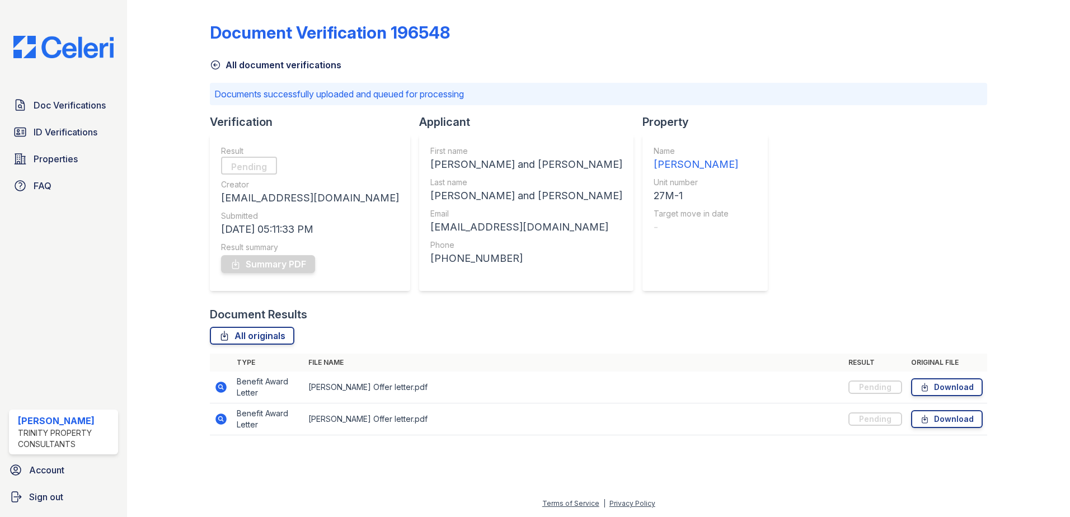
click at [211, 62] on icon at bounding box center [215, 64] width 11 height 11
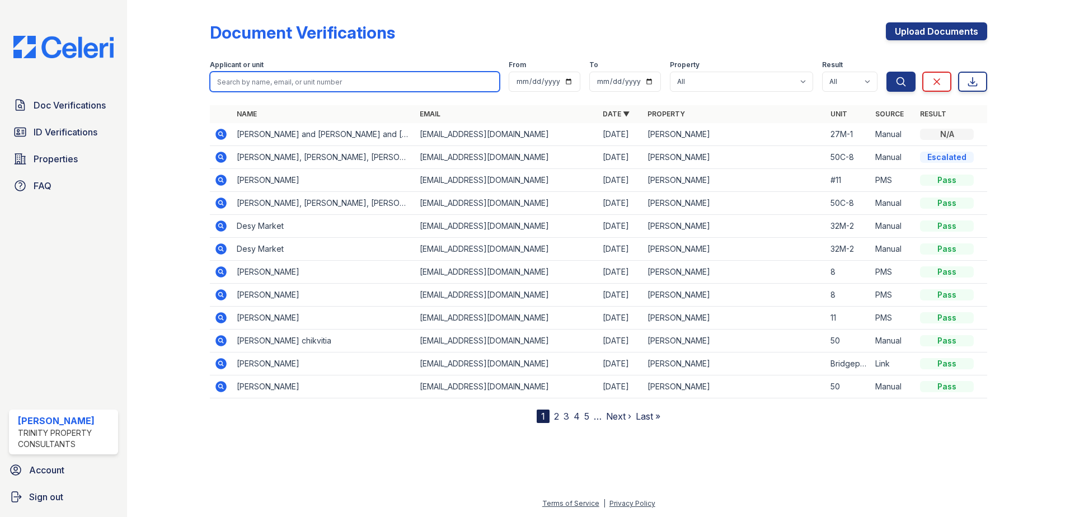
click at [398, 82] on input "search" at bounding box center [355, 82] width 290 height 20
click at [205, 100] on div at bounding box center [177, 213] width 65 height 418
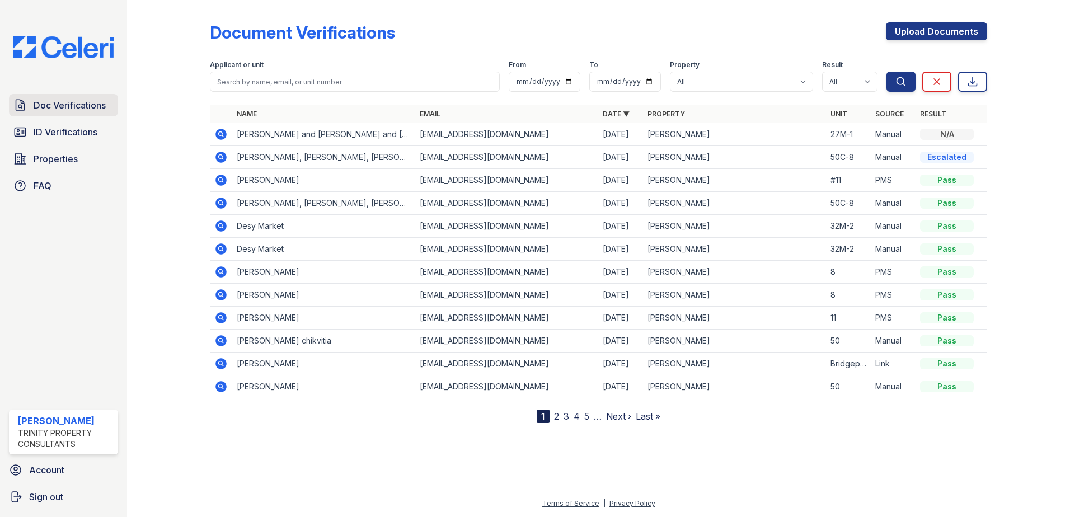
click at [93, 104] on span "Doc Verifications" at bounding box center [70, 104] width 72 height 13
click at [215, 131] on icon at bounding box center [220, 134] width 13 height 13
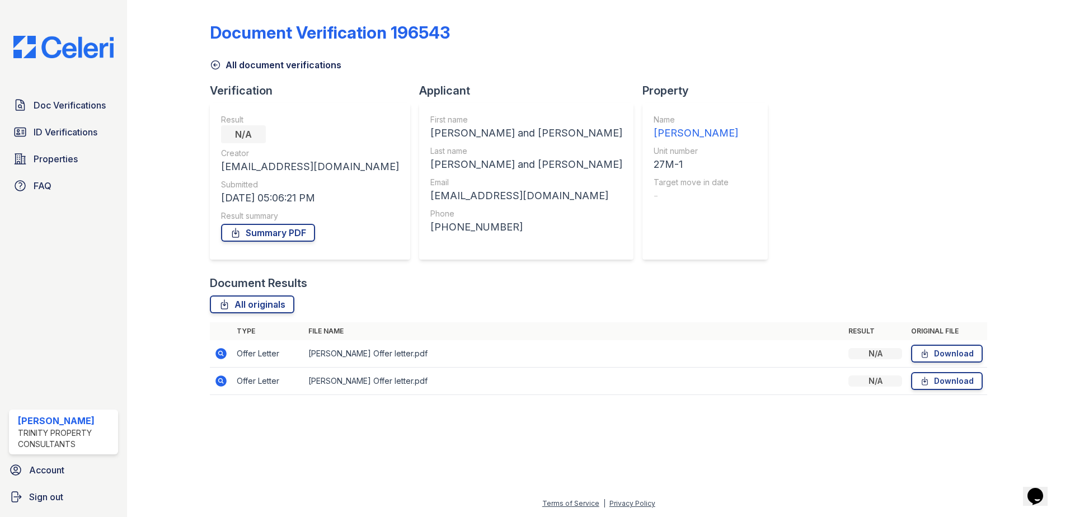
click at [219, 64] on icon at bounding box center [215, 64] width 11 height 11
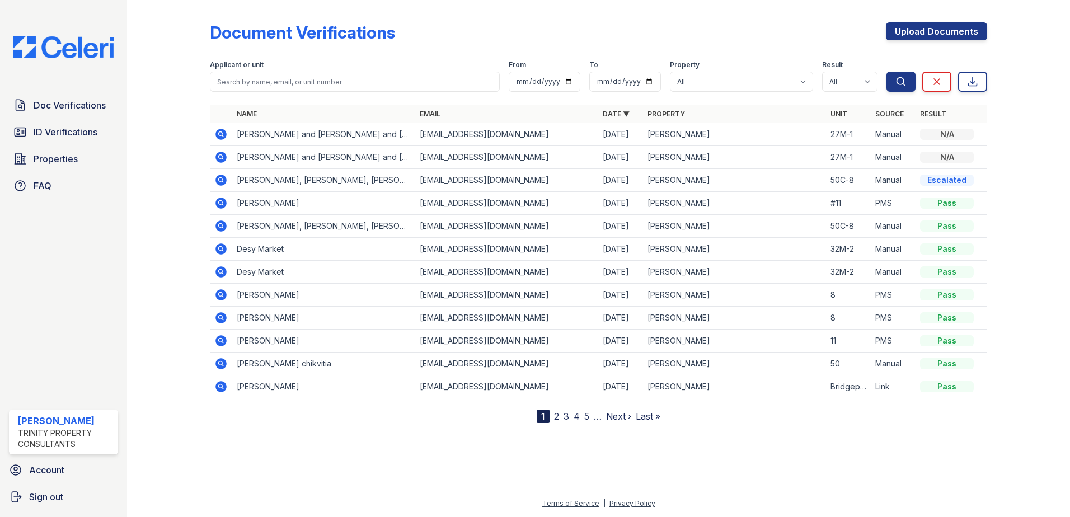
click at [224, 178] on icon at bounding box center [220, 180] width 11 height 11
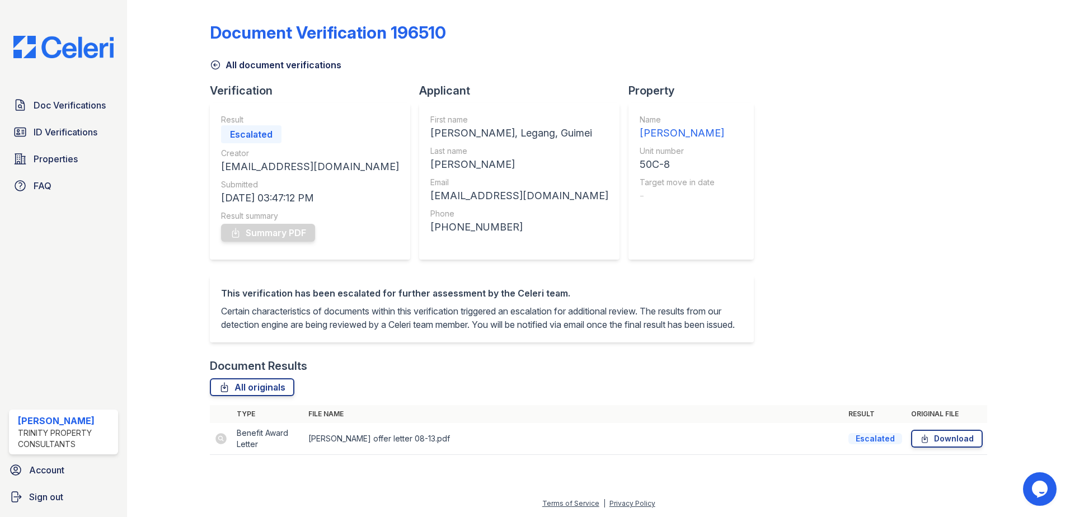
scroll to position [1, 0]
click at [215, 69] on icon at bounding box center [215, 65] width 8 height 8
